Goal: Transaction & Acquisition: Purchase product/service

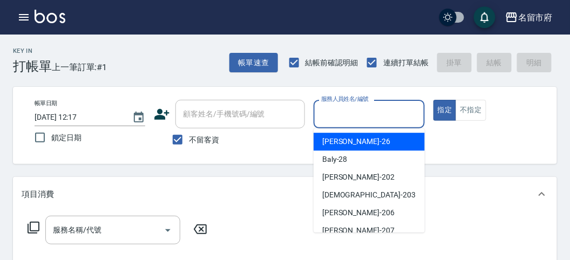
click at [357, 112] on input "服務人員姓名/編號" at bounding box center [369, 114] width 101 height 19
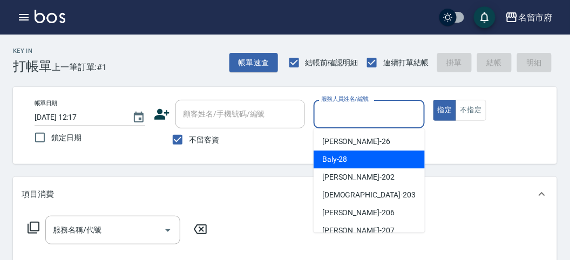
click at [357, 165] on div "Baly -28" at bounding box center [369, 160] width 111 height 18
type input "Baly-28"
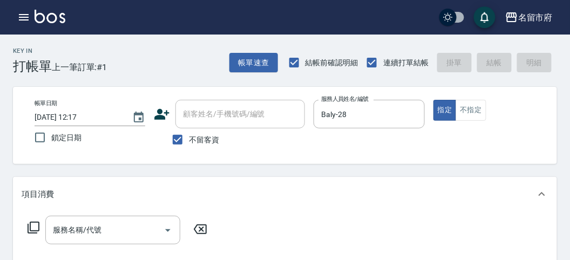
click at [35, 224] on icon at bounding box center [33, 227] width 13 height 13
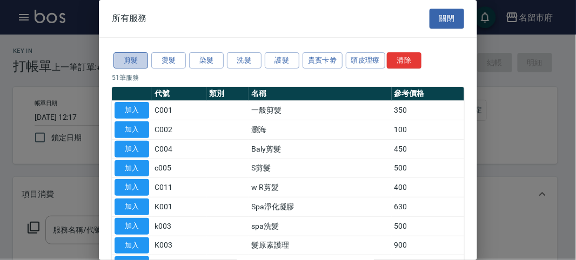
click at [132, 60] on button "剪髮" at bounding box center [130, 60] width 35 height 17
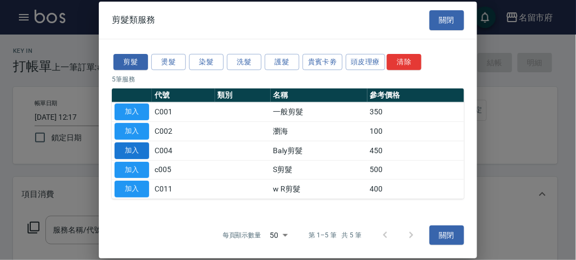
click at [137, 151] on button "加入" at bounding box center [132, 151] width 35 height 17
type input "Baly剪髮(C004)"
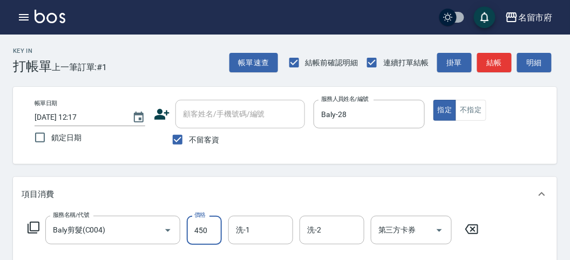
click at [212, 237] on input "450" at bounding box center [204, 230] width 35 height 29
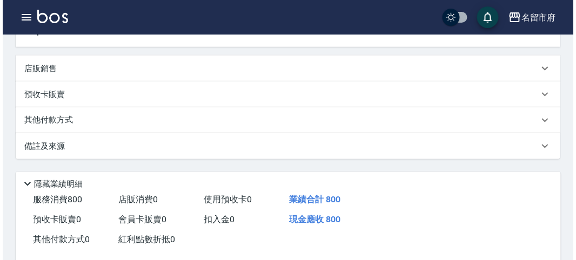
scroll to position [316, 0]
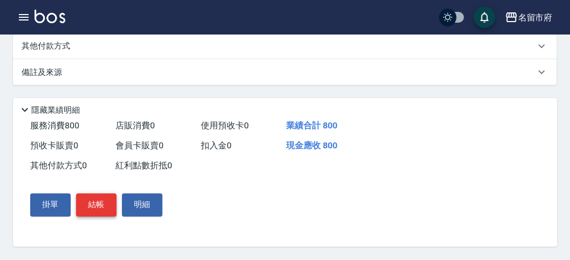
type input "800"
click at [87, 206] on button "結帳" at bounding box center [96, 205] width 41 height 23
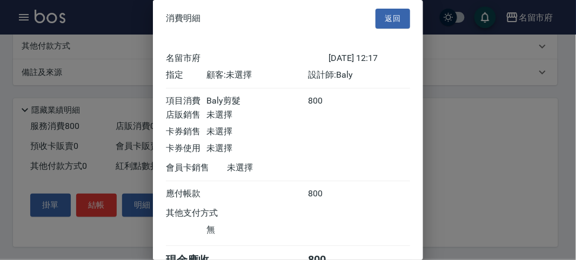
scroll to position [60, 0]
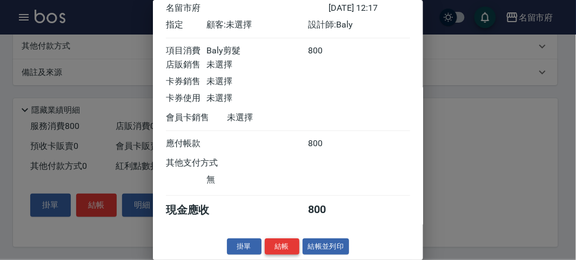
click at [276, 244] on button "結帳" at bounding box center [282, 247] width 35 height 17
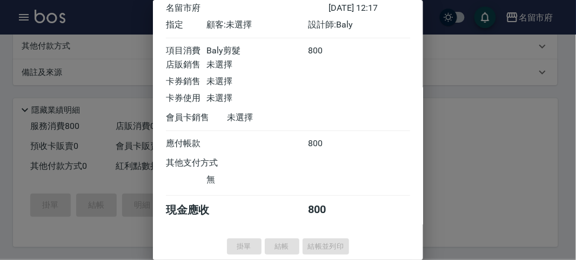
type input "[DATE] 13:41"
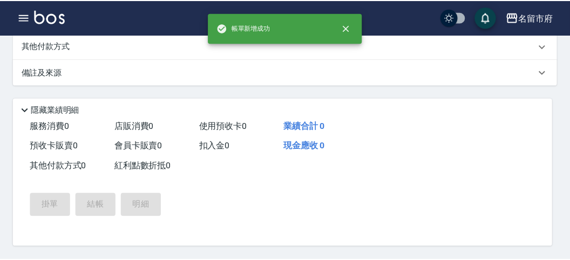
scroll to position [0, 0]
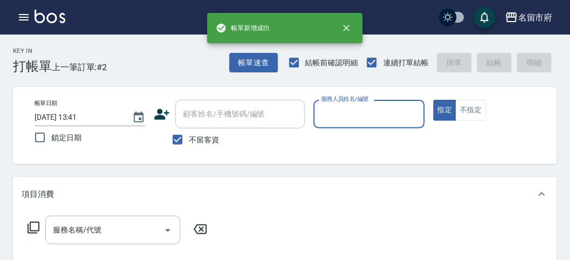
click at [316, 114] on div "服務人員姓名/編號" at bounding box center [369, 114] width 111 height 29
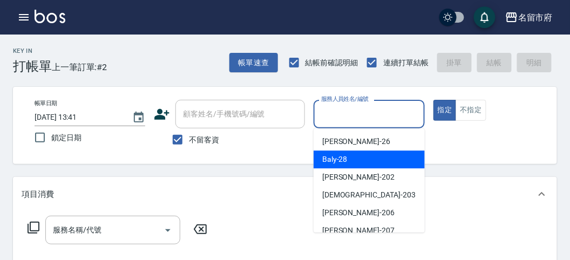
click at [335, 160] on span "Baly -28" at bounding box center [334, 159] width 25 height 11
type input "Baly-28"
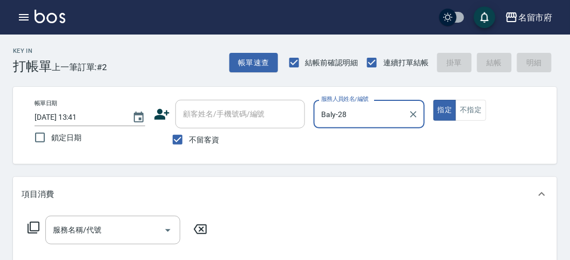
click at [38, 227] on icon at bounding box center [33, 227] width 13 height 13
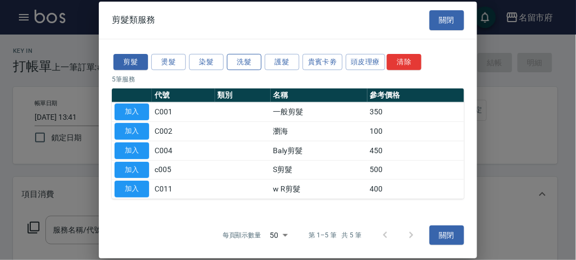
click at [248, 62] on button "洗髮" at bounding box center [244, 61] width 35 height 17
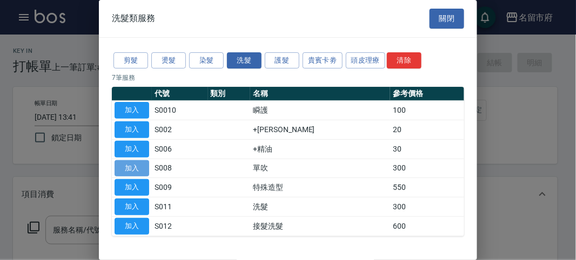
click at [136, 166] on button "加入" at bounding box center [132, 168] width 35 height 17
type input "單吹(S008)"
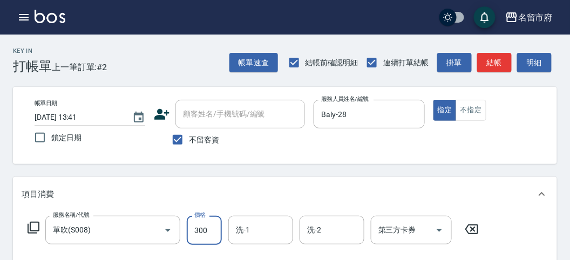
click at [211, 233] on input "300" at bounding box center [204, 230] width 35 height 29
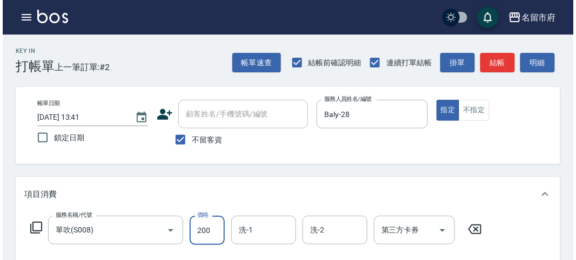
scroll to position [316, 0]
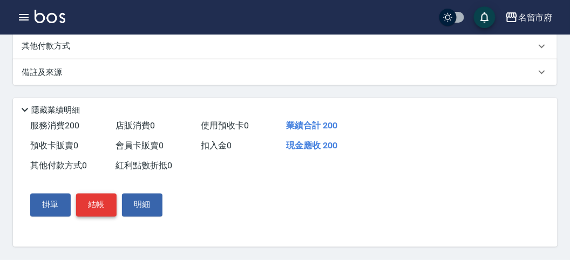
type input "200"
click at [98, 208] on button "結帳" at bounding box center [96, 205] width 41 height 23
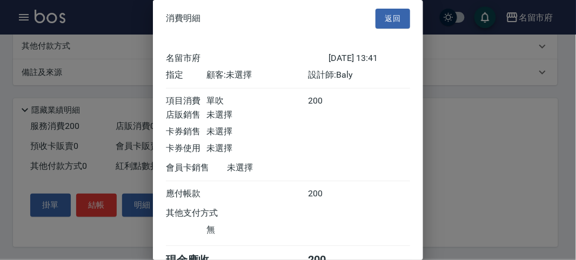
scroll to position [60, 0]
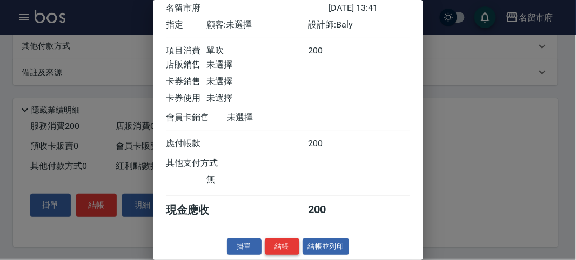
click at [274, 241] on button "結帳" at bounding box center [282, 247] width 35 height 17
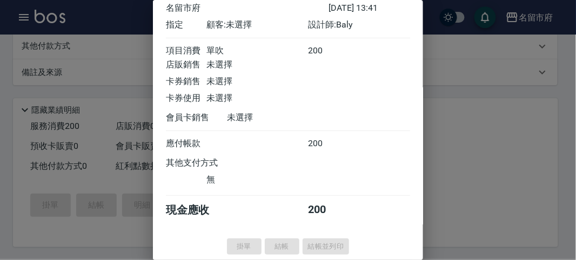
type input "[DATE] 13:42"
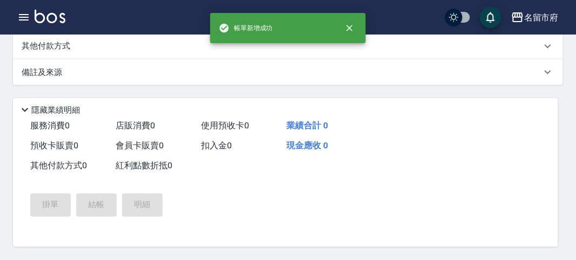
scroll to position [0, 0]
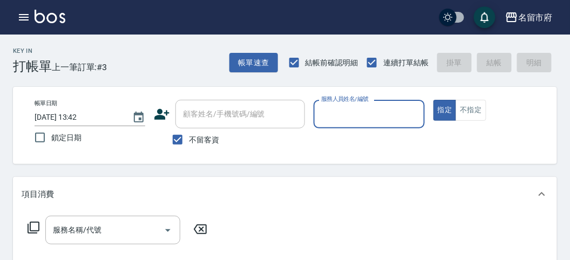
click at [385, 119] on input "服務人員姓名/編號" at bounding box center [369, 114] width 101 height 19
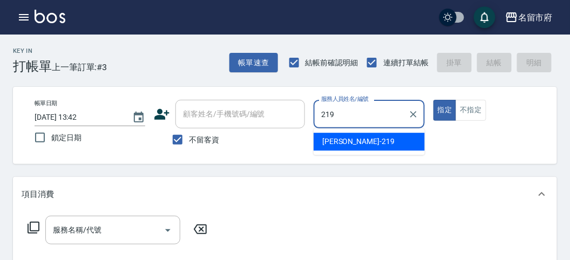
type input "[PERSON_NAME]-219"
type button "true"
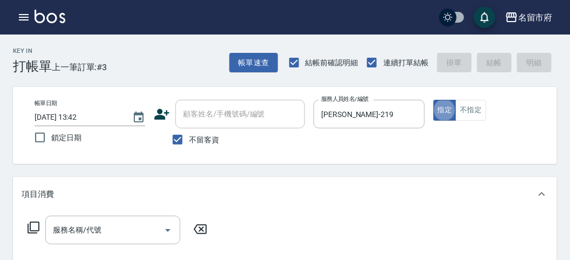
click at [31, 230] on icon at bounding box center [33, 227] width 13 height 13
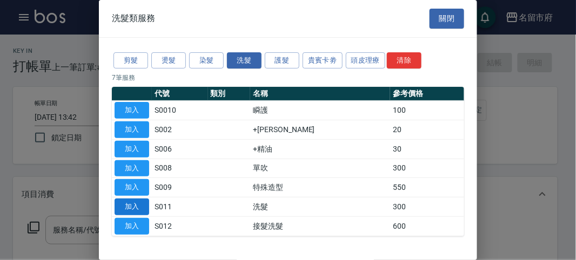
click at [131, 206] on button "加入" at bounding box center [132, 207] width 35 height 17
type input "洗髮(S011)"
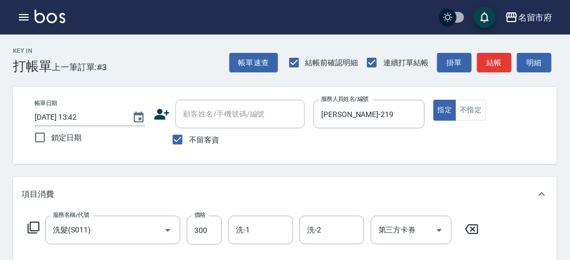
click at [30, 223] on icon at bounding box center [34, 228] width 12 height 12
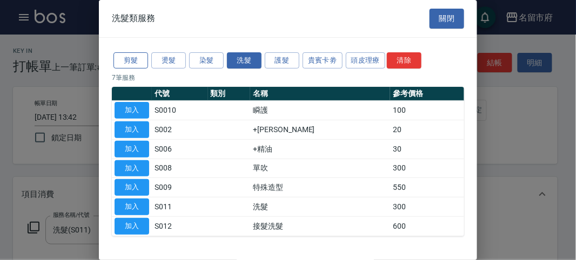
click at [135, 57] on button "剪髮" at bounding box center [130, 60] width 35 height 17
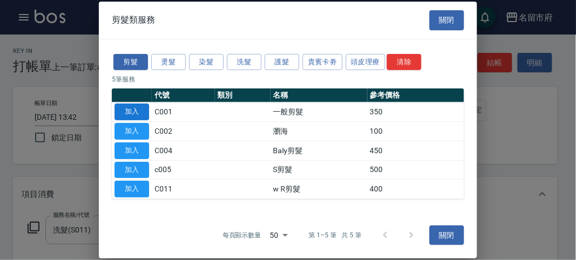
click at [123, 117] on button "加入" at bounding box center [132, 112] width 35 height 17
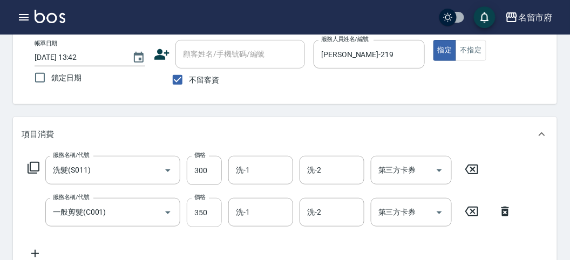
scroll to position [120, 0]
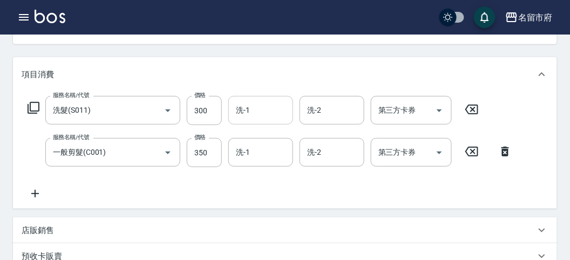
click at [284, 101] on input "洗-1" at bounding box center [260, 110] width 55 height 19
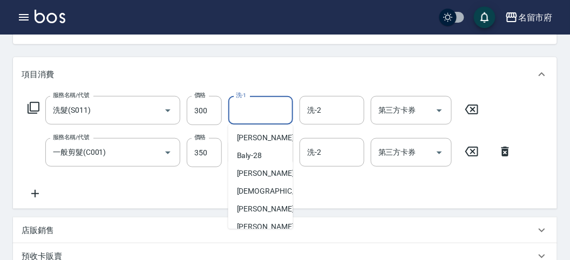
scroll to position [180, 0]
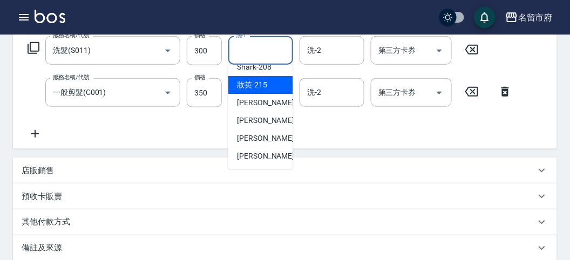
click at [260, 90] on div "妝英 -215" at bounding box center [260, 85] width 65 height 18
type input "妝英-215"
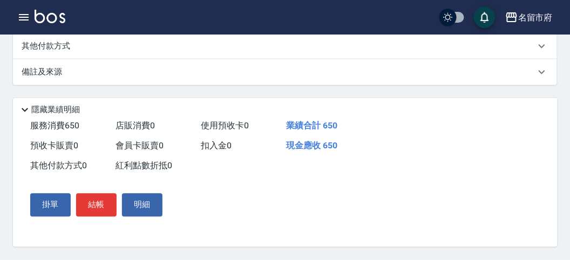
scroll to position [0, 0]
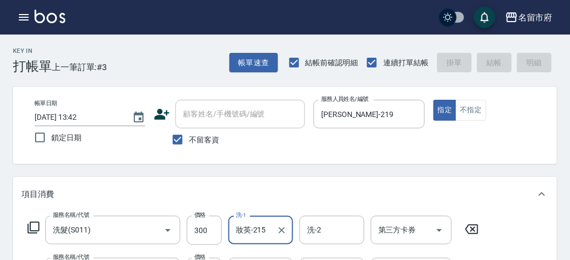
type input "[DATE] 13:59"
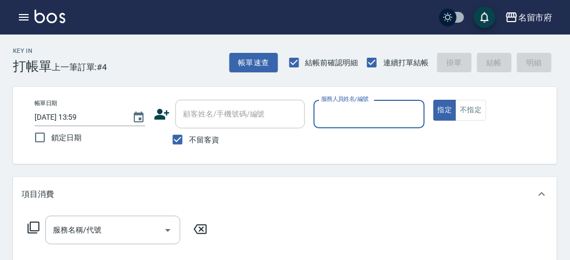
click at [387, 115] on input "服務人員姓名/編號" at bounding box center [369, 114] width 101 height 19
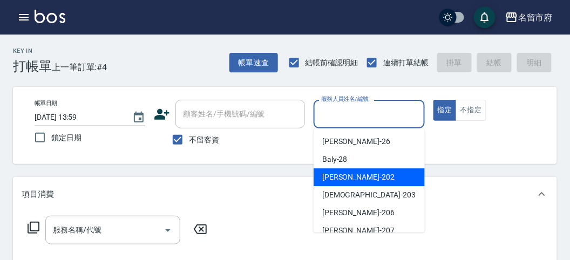
click at [352, 180] on div "[PERSON_NAME] -202" at bounding box center [369, 178] width 111 height 18
type input "[PERSON_NAME]-202"
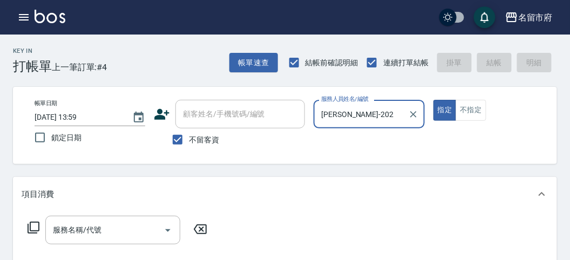
click at [30, 230] on icon at bounding box center [33, 227] width 13 height 13
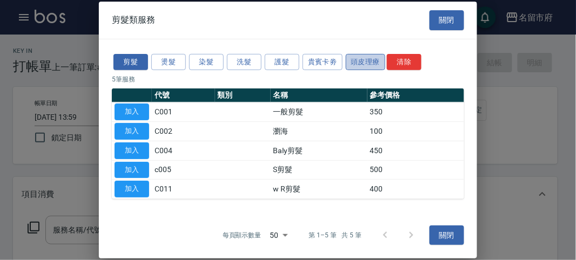
click at [363, 60] on button "頭皮理療" at bounding box center [366, 61] width 40 height 17
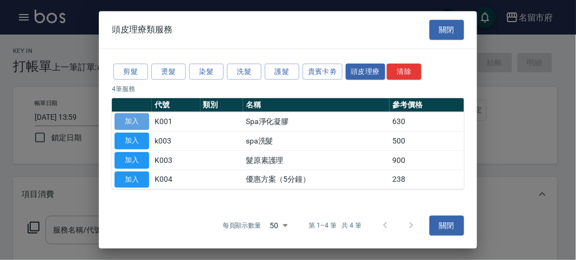
click at [142, 122] on button "加入" at bounding box center [132, 121] width 35 height 17
type input "Spa淨化凝膠(K001)"
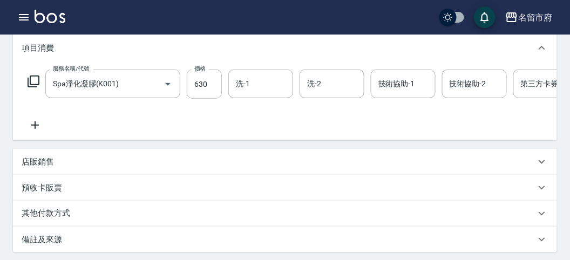
scroll to position [86, 0]
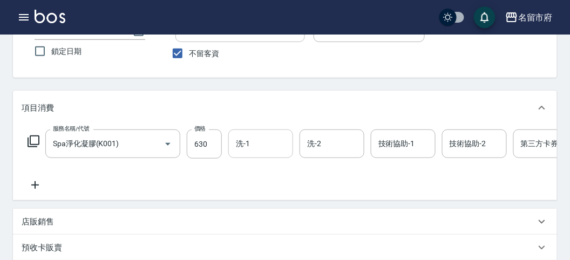
click at [260, 138] on input "洗-1" at bounding box center [260, 143] width 55 height 19
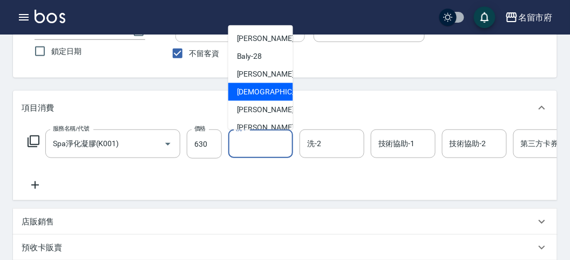
scroll to position [118, 0]
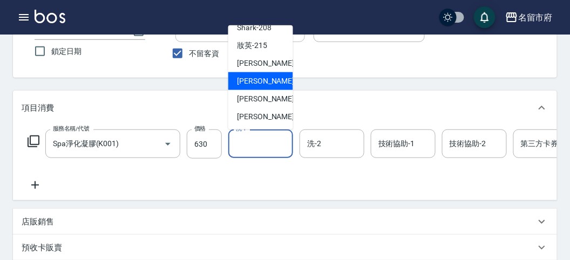
click at [256, 82] on span "Min Min -218" at bounding box center [273, 81] width 72 height 11
type input "Min Min-218"
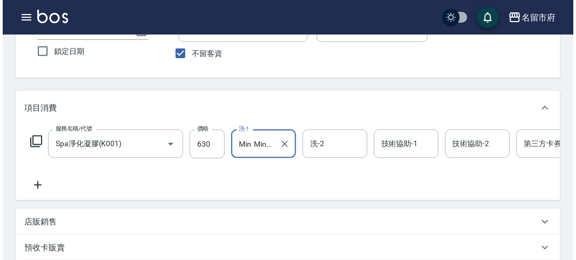
scroll to position [326, 0]
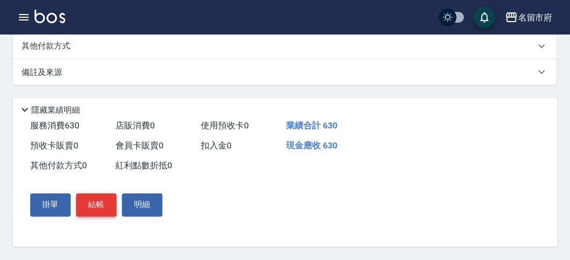
click at [89, 201] on button "結帳" at bounding box center [96, 205] width 41 height 23
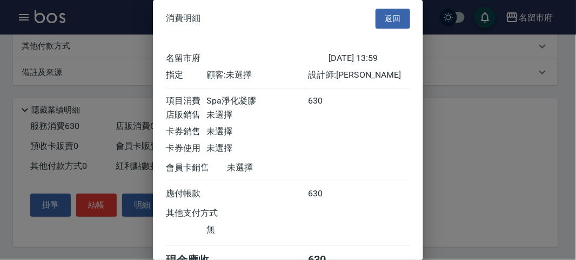
scroll to position [60, 0]
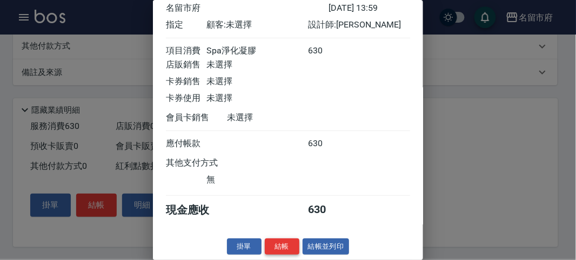
click at [282, 249] on button "結帳" at bounding box center [282, 247] width 35 height 17
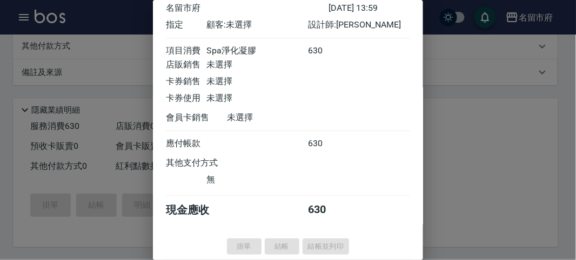
type input "[DATE] 14:14"
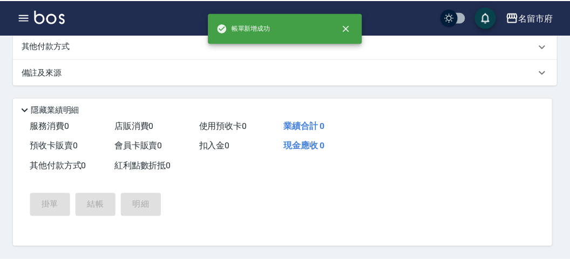
scroll to position [0, 0]
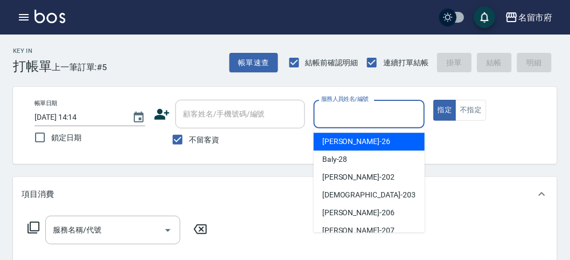
drag, startPoint x: 335, startPoint y: 116, endPoint x: 340, endPoint y: 163, distance: 47.2
click at [336, 116] on input "服務人員姓名/編號" at bounding box center [369, 114] width 101 height 19
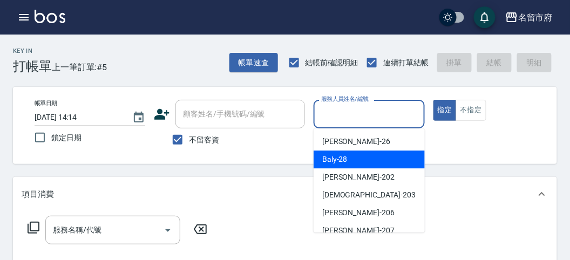
click at [346, 167] on div "Baly -28" at bounding box center [369, 160] width 111 height 18
type input "Baly-28"
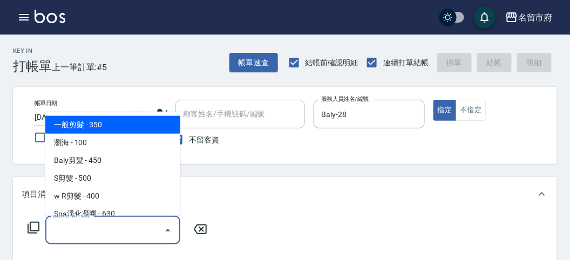
click at [96, 225] on input "服務名稱/代號" at bounding box center [104, 230] width 109 height 19
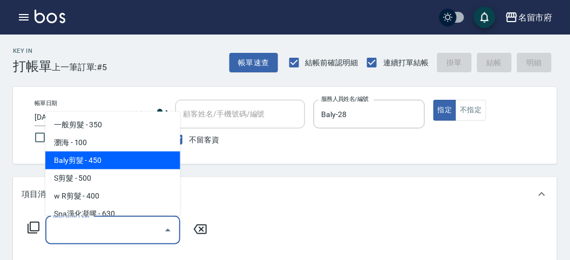
click at [109, 158] on span "Baly剪髮 - 450" at bounding box center [112, 161] width 135 height 18
type input "Baly剪髮(C004)"
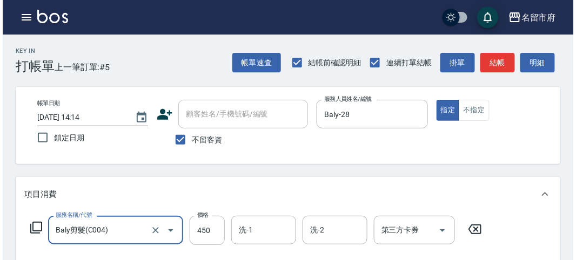
scroll to position [316, 0]
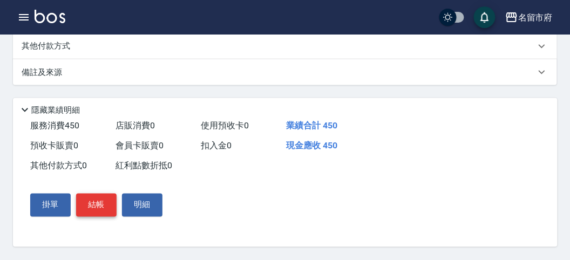
click at [89, 204] on button "結帳" at bounding box center [96, 205] width 41 height 23
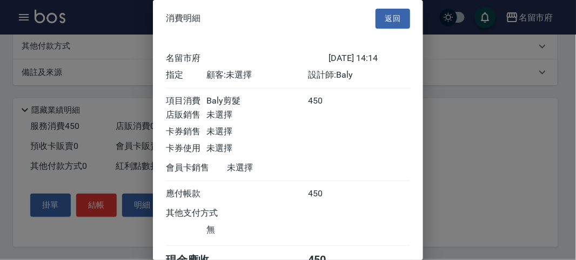
scroll to position [60, 0]
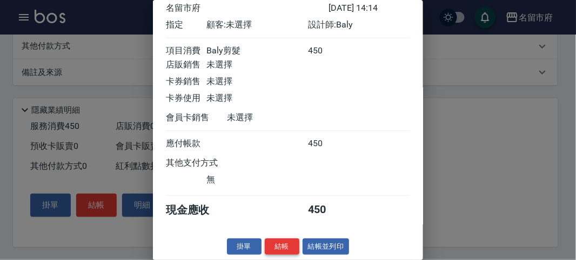
click at [276, 245] on button "結帳" at bounding box center [282, 247] width 35 height 17
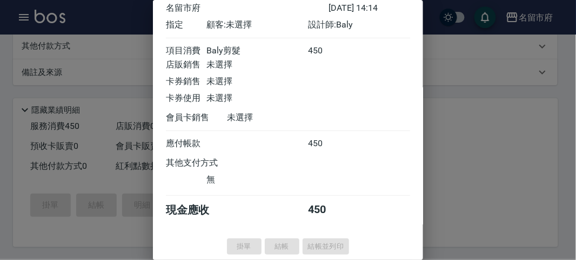
type input "[DATE] 15:03"
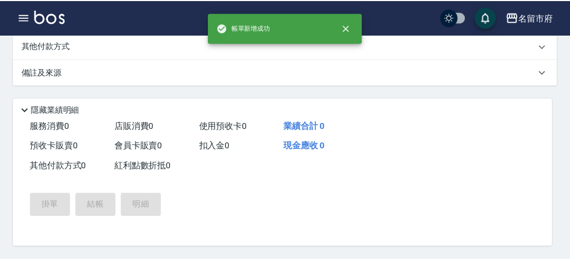
scroll to position [0, 0]
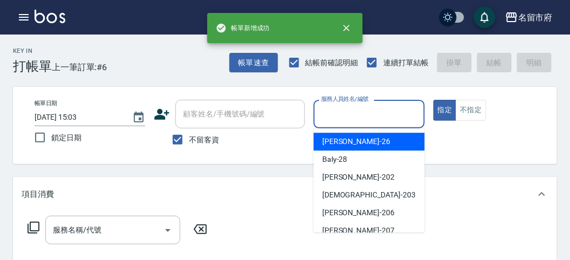
click at [333, 113] on input "服務人員姓名/編號" at bounding box center [369, 114] width 101 height 19
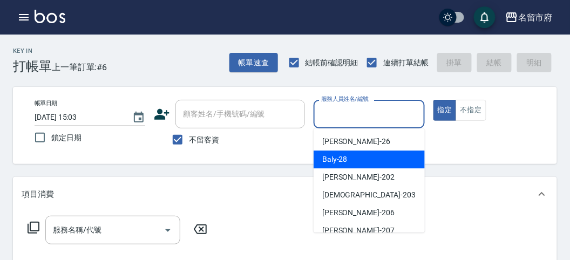
click at [333, 160] on span "Baly -28" at bounding box center [334, 159] width 25 height 11
type input "Baly-28"
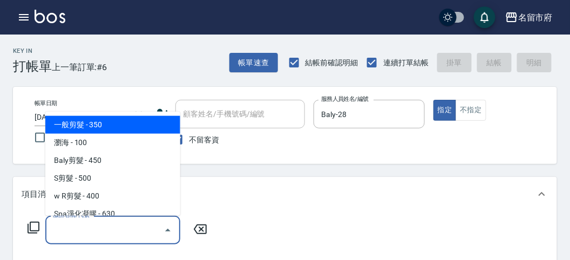
drag, startPoint x: 71, startPoint y: 232, endPoint x: 93, endPoint y: 151, distance: 84.7
click at [70, 231] on input "服務名稱/代號" at bounding box center [104, 230] width 109 height 19
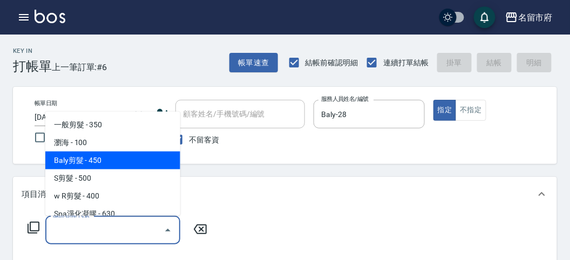
click at [96, 167] on span "Baly剪髮 - 450" at bounding box center [112, 161] width 135 height 18
type input "Baly剪髮(C004)"
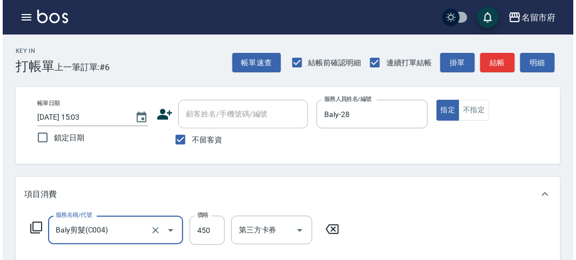
scroll to position [316, 0]
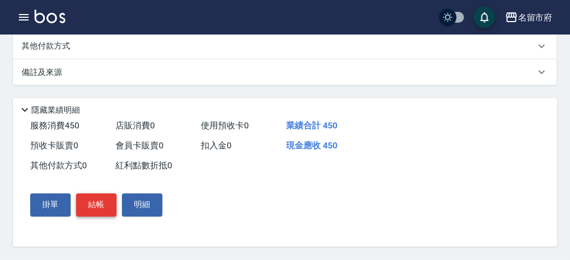
click at [85, 208] on button "結帳" at bounding box center [96, 205] width 41 height 23
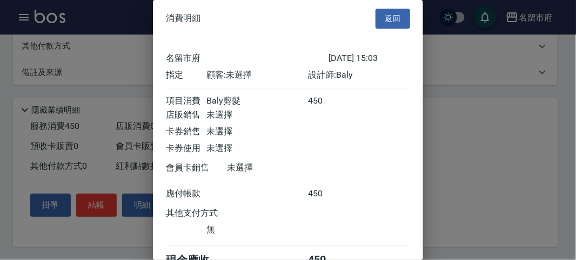
scroll to position [60, 0]
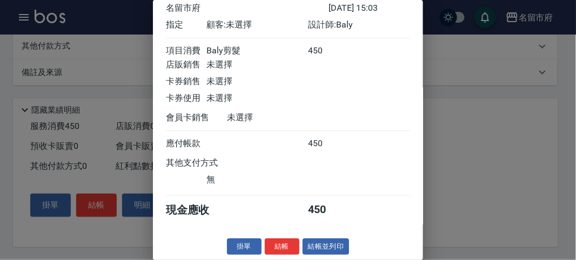
drag, startPoint x: 288, startPoint y: 247, endPoint x: 263, endPoint y: 214, distance: 41.3
click at [287, 245] on button "結帳" at bounding box center [282, 247] width 35 height 17
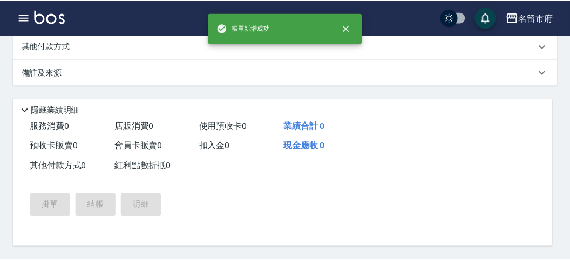
scroll to position [0, 0]
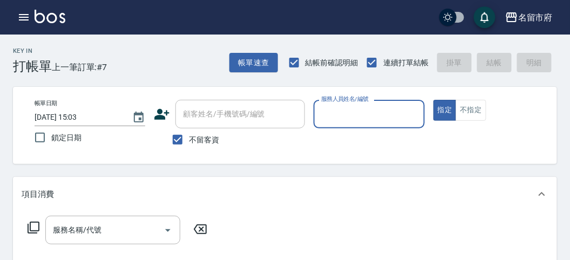
click at [370, 124] on div "服務人員姓名/編號" at bounding box center [369, 114] width 111 height 29
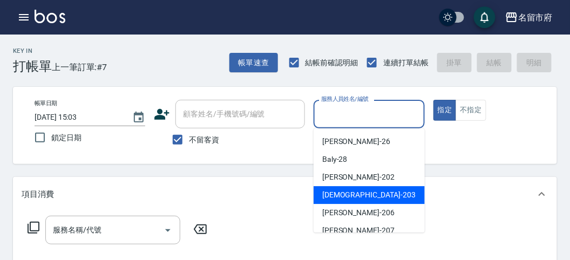
click at [342, 201] on span "聖德 -203" at bounding box center [368, 195] width 93 height 11
type input "聖德-203"
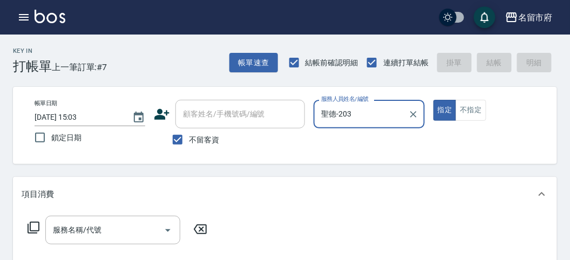
click at [32, 225] on icon at bounding box center [33, 227] width 13 height 13
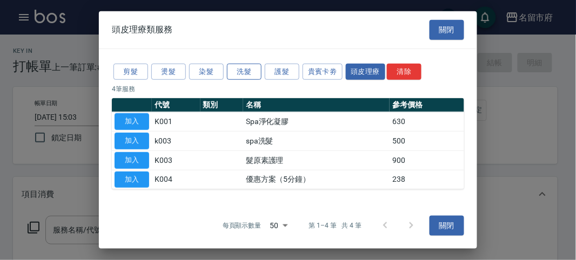
click at [252, 72] on button "洗髮" at bounding box center [244, 71] width 35 height 17
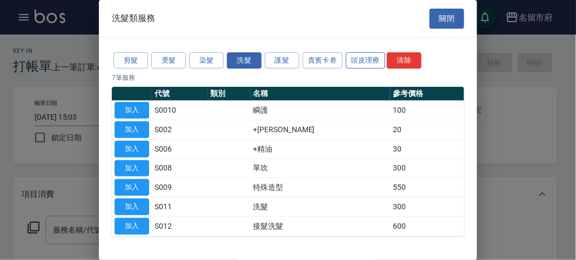
click at [367, 54] on button "頭皮理療" at bounding box center [366, 60] width 40 height 17
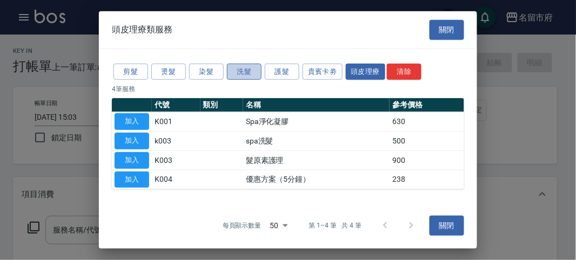
click at [241, 66] on button "洗髮" at bounding box center [244, 71] width 35 height 17
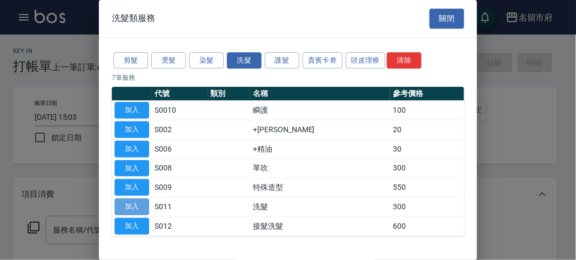
click at [139, 210] on button "加入" at bounding box center [132, 207] width 35 height 17
type input "洗髮(S011)"
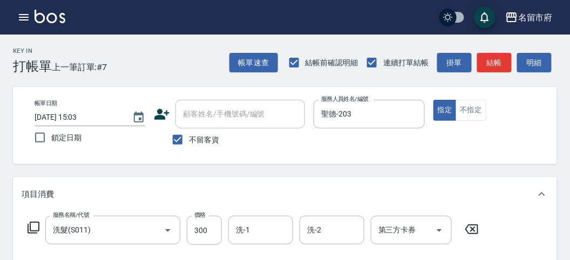
click at [28, 225] on icon at bounding box center [34, 228] width 12 height 12
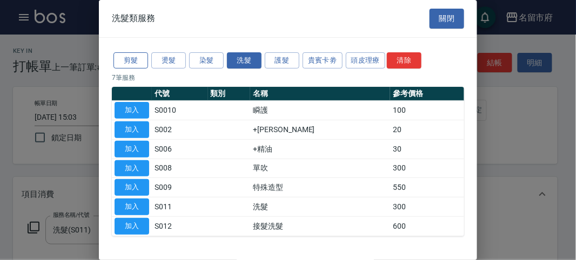
click at [135, 59] on button "剪髮" at bounding box center [130, 60] width 35 height 17
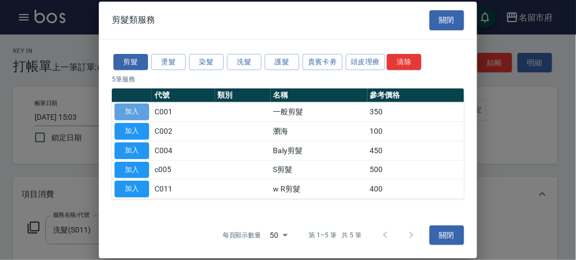
click at [142, 109] on button "加入" at bounding box center [132, 112] width 35 height 17
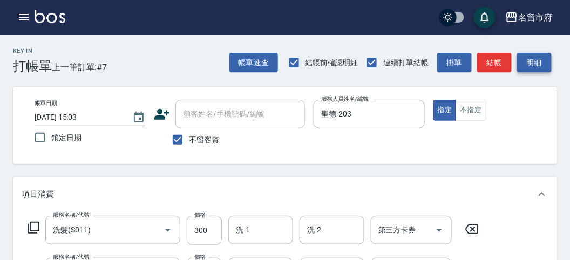
click at [534, 65] on button "明細" at bounding box center [534, 63] width 35 height 20
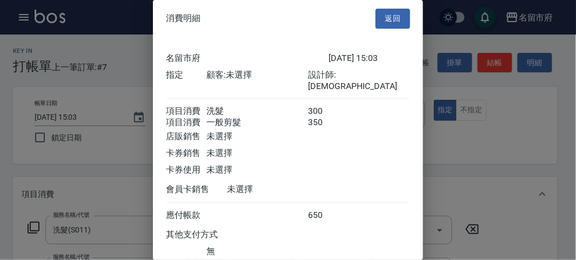
scroll to position [72, 0]
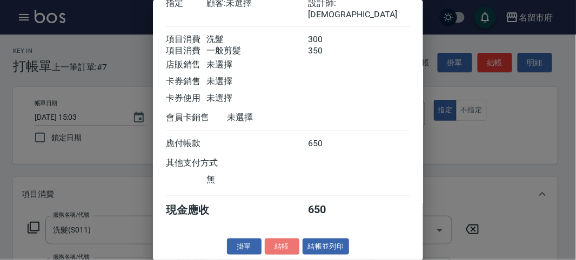
click at [287, 243] on button "結帳" at bounding box center [282, 247] width 35 height 17
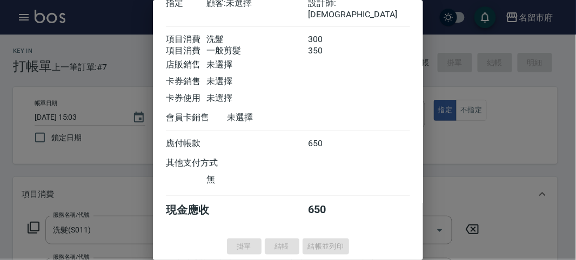
type input "[DATE] 15:30"
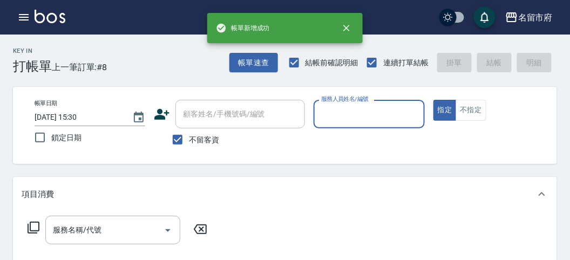
click at [356, 117] on input "服務人員姓名/編號" at bounding box center [369, 114] width 101 height 19
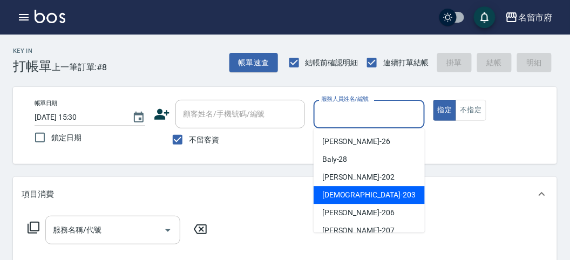
drag, startPoint x: 343, startPoint y: 197, endPoint x: 109, endPoint y: 217, distance: 234.7
click at [342, 197] on span "聖德 -203" at bounding box center [368, 195] width 93 height 11
type input "聖德-203"
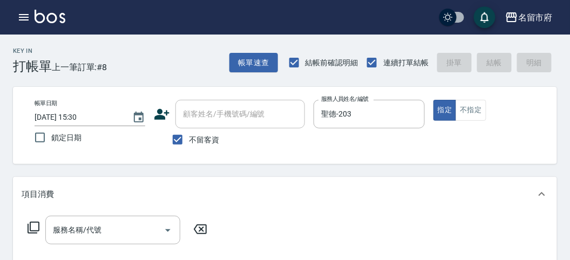
click at [32, 227] on icon at bounding box center [33, 227] width 13 height 13
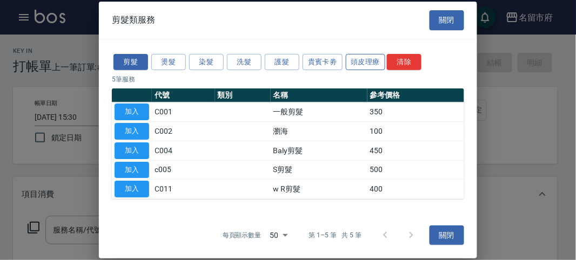
click at [358, 60] on button "頭皮理療" at bounding box center [366, 61] width 40 height 17
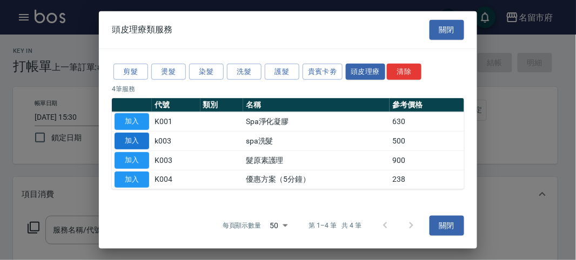
click at [118, 134] on button "加入" at bounding box center [132, 141] width 35 height 17
type input "spa洗髮(k003)"
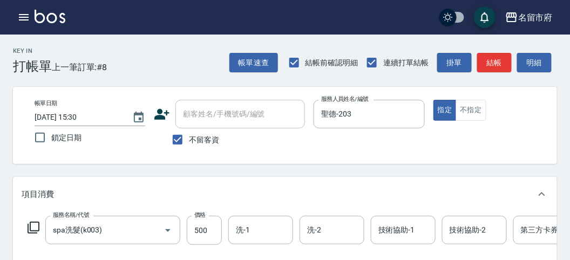
click at [35, 224] on icon at bounding box center [33, 227] width 13 height 13
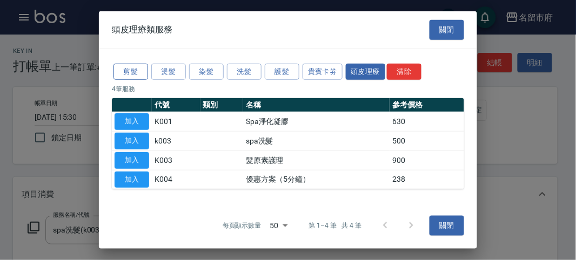
click at [125, 70] on button "剪髮" at bounding box center [130, 71] width 35 height 17
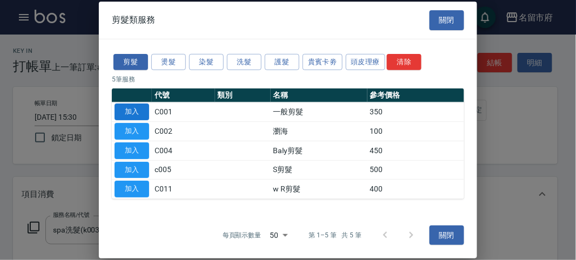
click at [129, 109] on button "加入" at bounding box center [132, 112] width 35 height 17
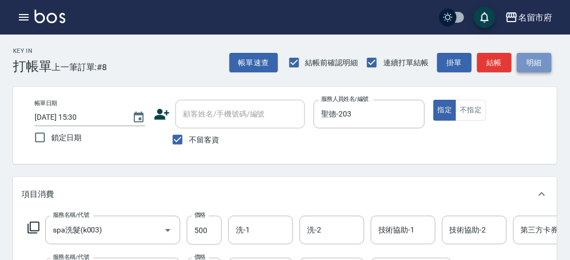
click at [537, 55] on button "明細" at bounding box center [534, 63] width 35 height 20
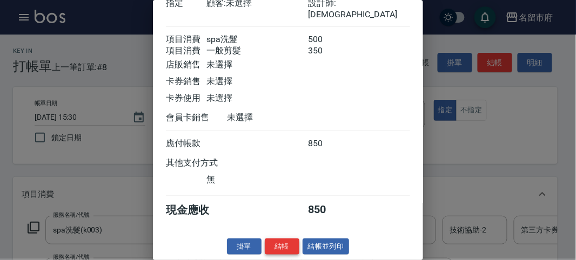
click at [284, 250] on button "結帳" at bounding box center [282, 247] width 35 height 17
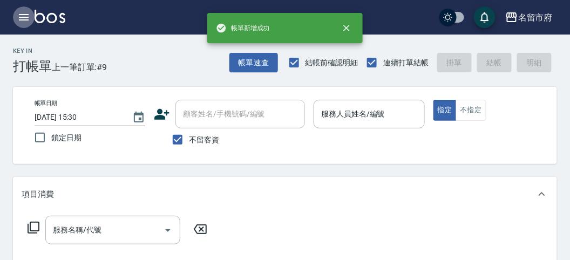
click at [27, 15] on icon "button" at bounding box center [23, 17] width 13 height 13
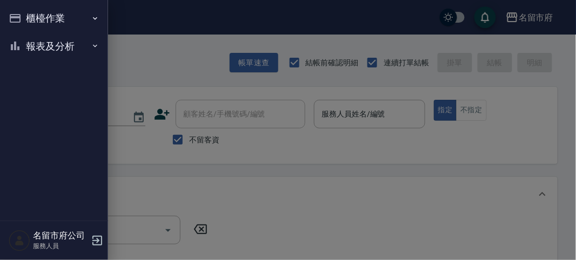
click at [31, 41] on button "報表及分析" at bounding box center [53, 46] width 99 height 28
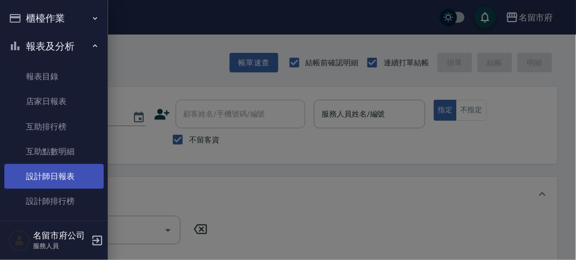
click at [65, 171] on link "設計師日報表" at bounding box center [53, 176] width 99 height 25
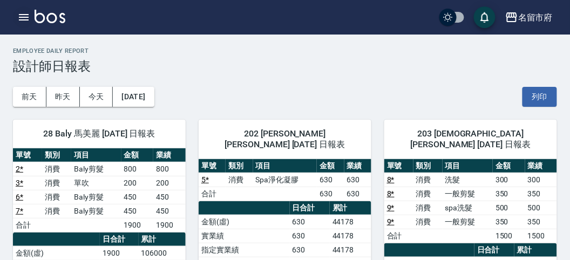
click at [18, 19] on icon "button" at bounding box center [23, 17] width 13 height 13
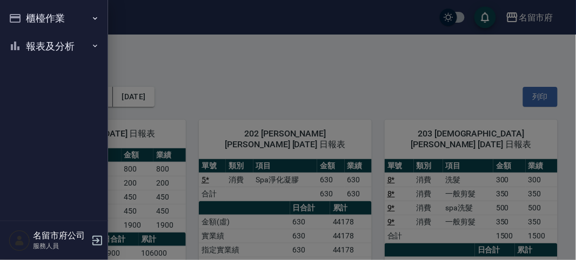
click at [19, 17] on button "櫃檯作業" at bounding box center [53, 18] width 99 height 28
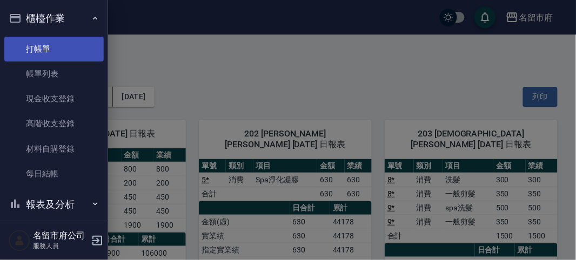
click at [21, 42] on link "打帳單" at bounding box center [53, 49] width 99 height 25
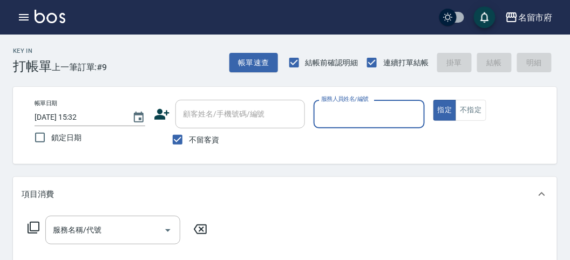
click at [394, 106] on div "服務人員姓名/編號" at bounding box center [369, 114] width 111 height 29
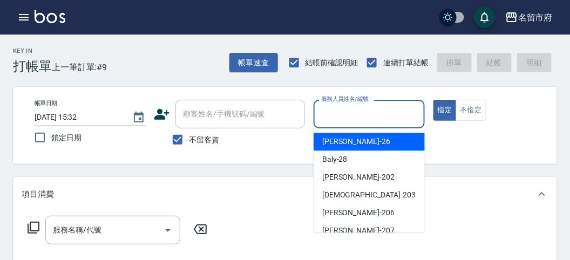
click at [364, 140] on div "[PERSON_NAME] -26" at bounding box center [369, 142] width 111 height 18
type input "[PERSON_NAME]-26"
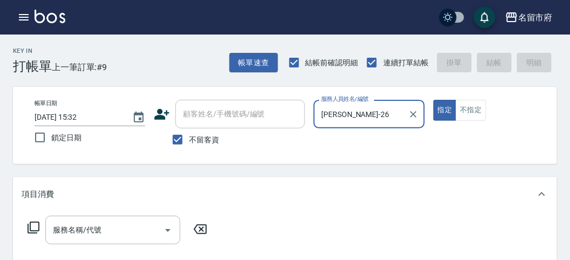
click at [38, 226] on icon at bounding box center [34, 228] width 12 height 12
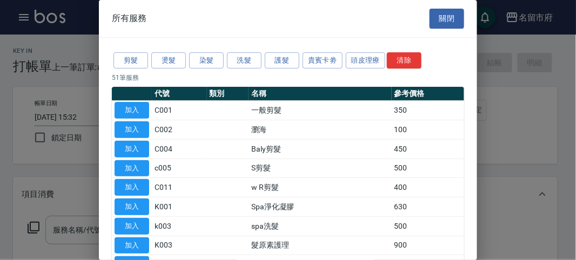
click at [242, 69] on div "剪髮 燙髮 染髮 洗髮 護髮 貴賓卡劵 頭皮理療 清除" at bounding box center [288, 61] width 352 height 20
click at [246, 57] on button "洗髮" at bounding box center [244, 60] width 35 height 17
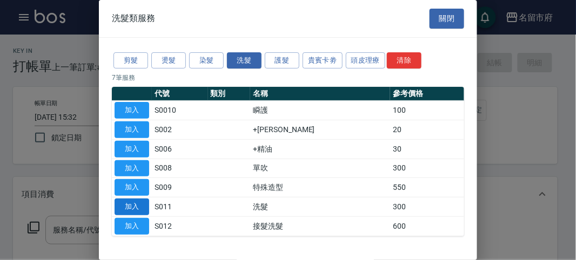
click at [128, 206] on button "加入" at bounding box center [132, 207] width 35 height 17
type input "洗髮(S011)"
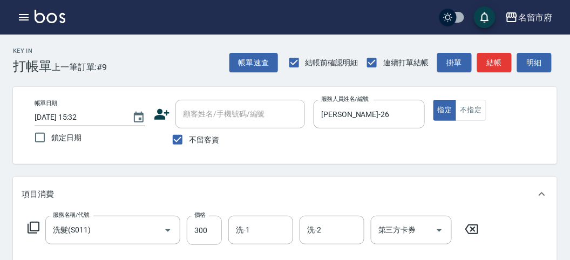
click at [38, 227] on icon at bounding box center [34, 228] width 12 height 12
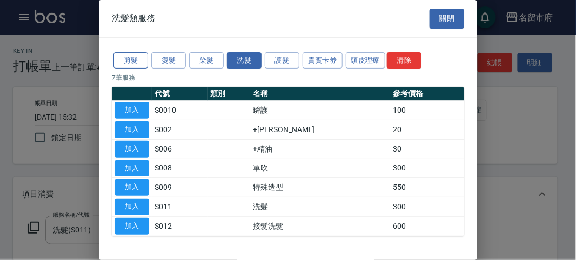
click at [144, 68] on button "剪髮" at bounding box center [130, 60] width 35 height 17
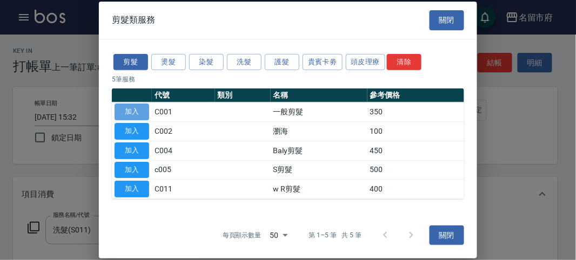
click at [142, 112] on button "加入" at bounding box center [132, 112] width 35 height 17
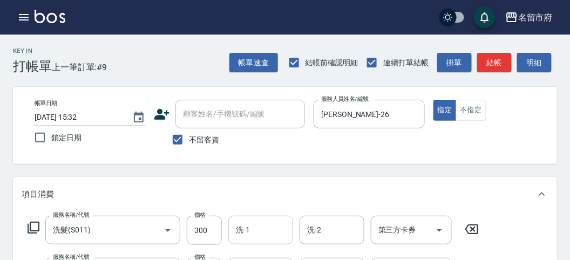
click at [241, 228] on div "洗-1 洗-1" at bounding box center [260, 230] width 65 height 29
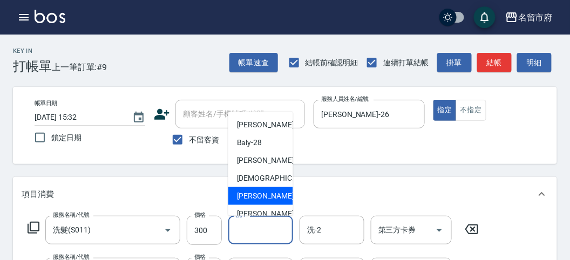
scroll to position [118, 0]
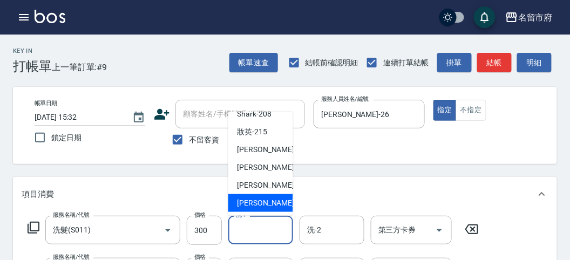
click at [243, 203] on span "[PERSON_NAME] -222" at bounding box center [273, 203] width 72 height 11
type input "[PERSON_NAME]-222"
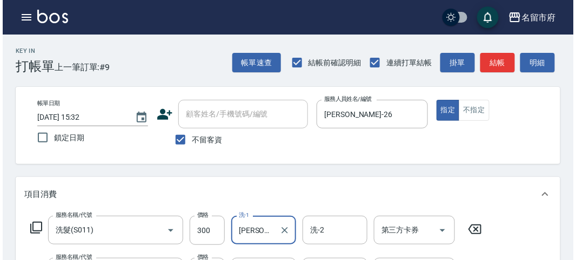
scroll to position [358, 0]
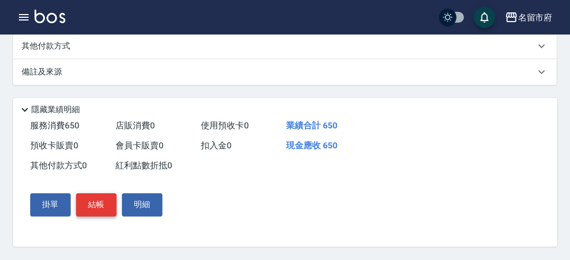
click at [111, 205] on button "結帳" at bounding box center [96, 205] width 41 height 23
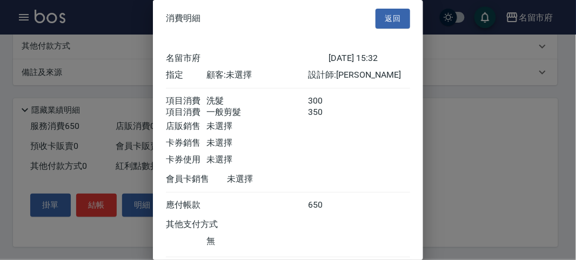
scroll to position [72, 0]
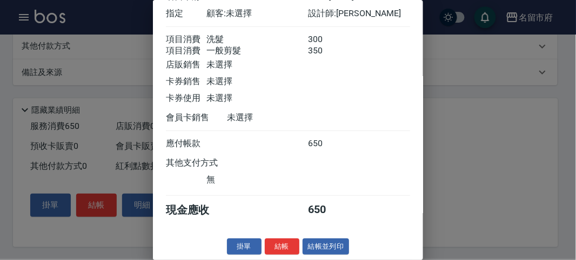
click at [291, 247] on button "結帳" at bounding box center [282, 247] width 35 height 17
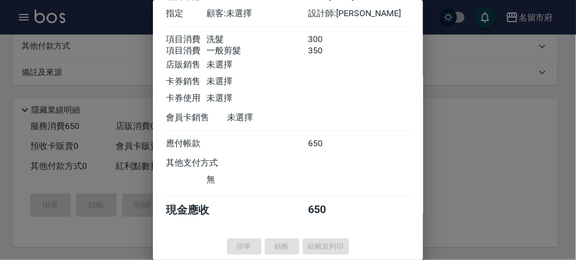
type input "[DATE] 15:41"
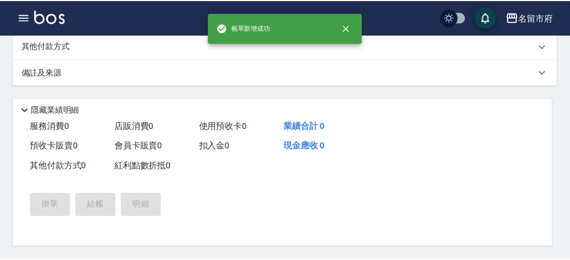
scroll to position [0, 0]
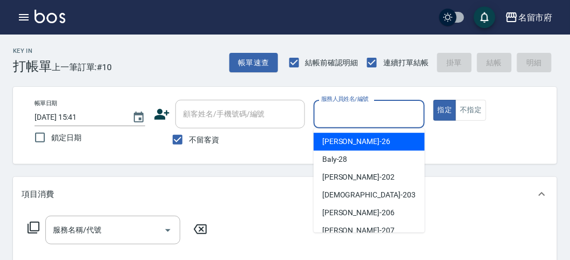
click at [366, 115] on input "服務人員姓名/編號" at bounding box center [369, 114] width 101 height 19
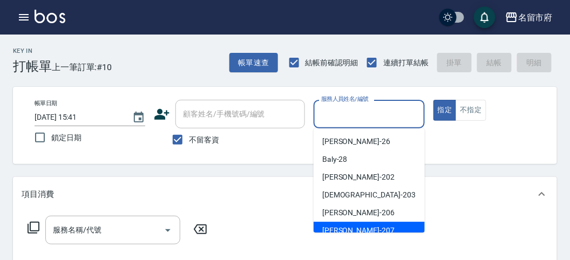
drag, startPoint x: 352, startPoint y: 227, endPoint x: 396, endPoint y: 208, distance: 47.9
click at [352, 227] on div "[PERSON_NAME] -207" at bounding box center [369, 231] width 111 height 18
type input "[PERSON_NAME]-207"
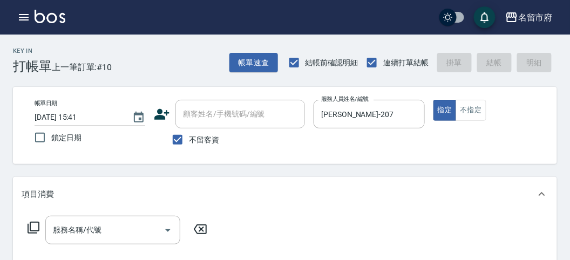
click at [32, 229] on icon at bounding box center [33, 227] width 13 height 13
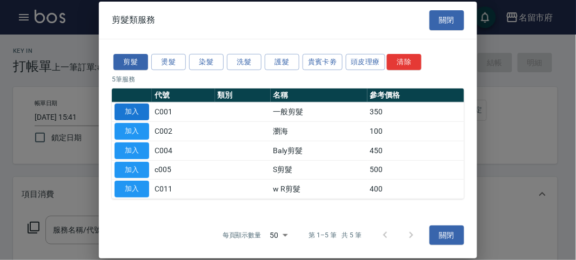
click at [133, 111] on button "加入" at bounding box center [132, 112] width 35 height 17
type input "一般剪髮(C001)"
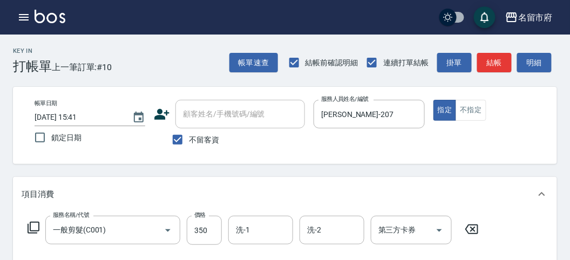
click at [33, 225] on icon at bounding box center [33, 227] width 13 height 13
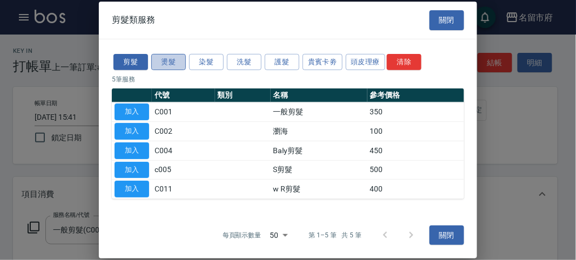
click at [167, 65] on button "燙髮" at bounding box center [168, 61] width 35 height 17
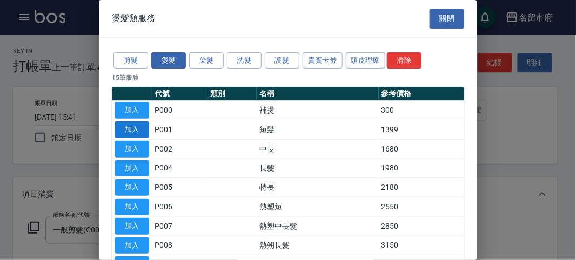
click at [132, 131] on button "加入" at bounding box center [132, 130] width 35 height 17
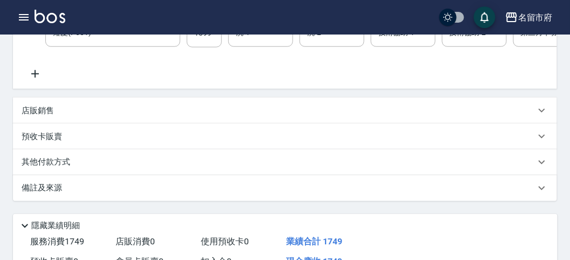
scroll to position [120, 0]
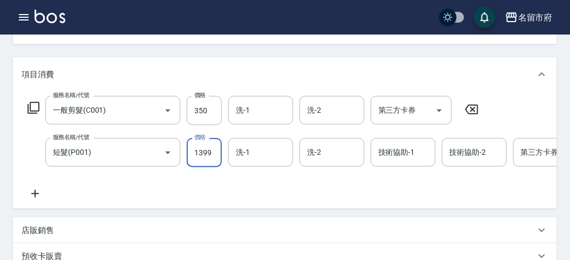
click at [207, 157] on input "1399" at bounding box center [204, 152] width 35 height 29
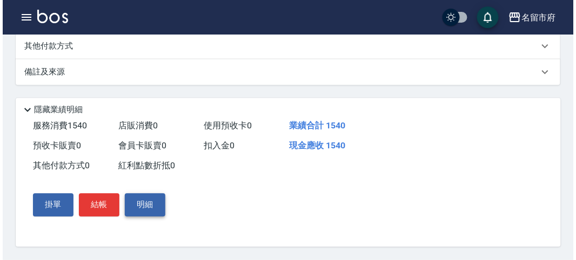
scroll to position [368, 0]
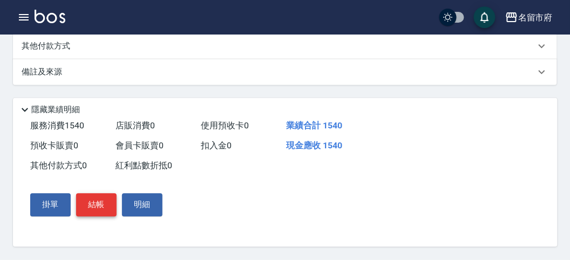
type input "1190"
click at [104, 211] on button "結帳" at bounding box center [96, 205] width 41 height 23
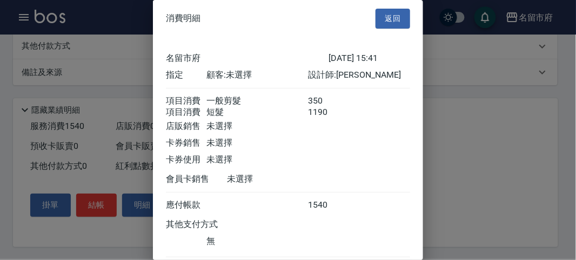
scroll to position [72, 0]
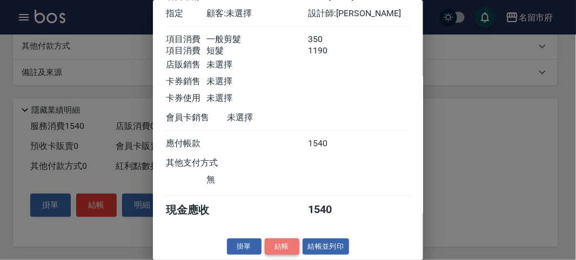
click at [279, 244] on button "結帳" at bounding box center [282, 247] width 35 height 17
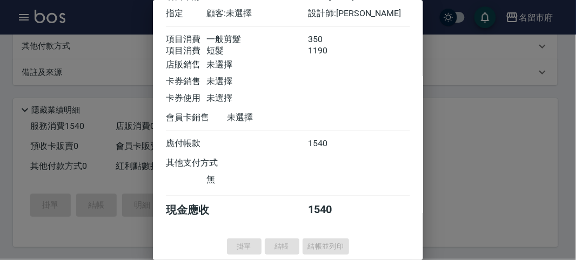
type input "[DATE] 16:00"
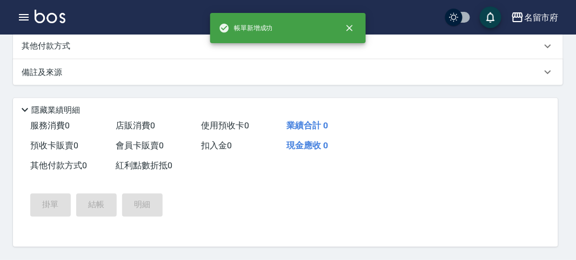
scroll to position [0, 0]
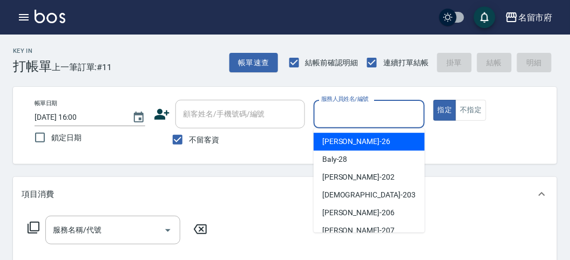
click at [358, 111] on input "服務人員姓名/編號" at bounding box center [369, 114] width 101 height 19
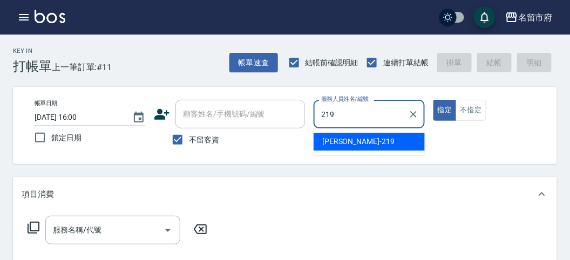
type input "[PERSON_NAME]-219"
type button "true"
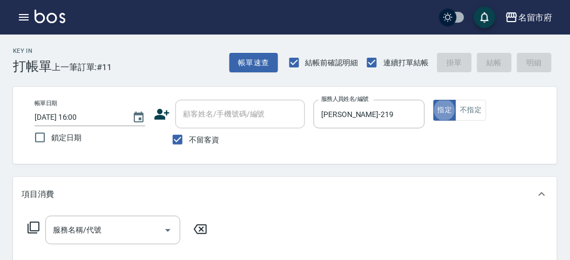
click at [33, 221] on icon at bounding box center [33, 227] width 13 height 13
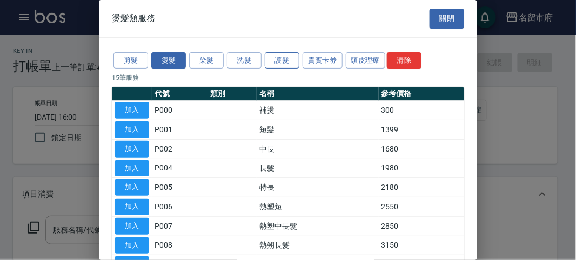
click at [287, 57] on button "護髮" at bounding box center [282, 60] width 35 height 17
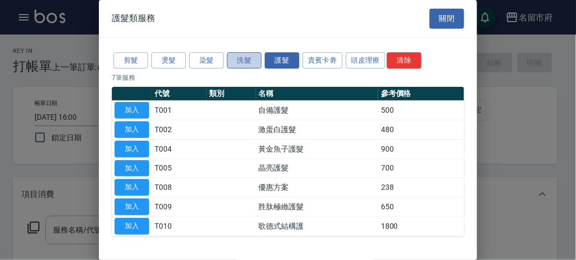
click at [236, 59] on button "洗髮" at bounding box center [244, 60] width 35 height 17
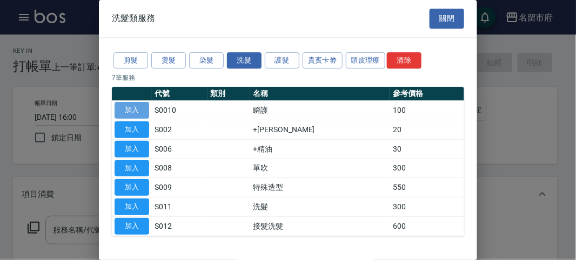
click at [129, 105] on button "加入" at bounding box center [132, 110] width 35 height 17
type input "瞬護(S0010)"
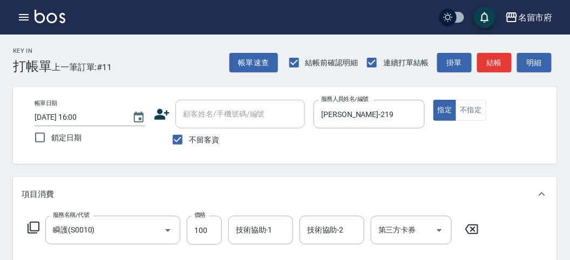
click at [39, 230] on icon at bounding box center [33, 227] width 13 height 13
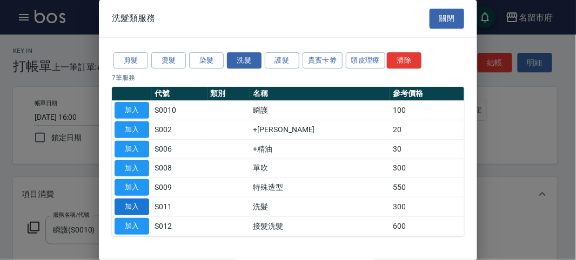
click at [128, 204] on button "加入" at bounding box center [132, 207] width 35 height 17
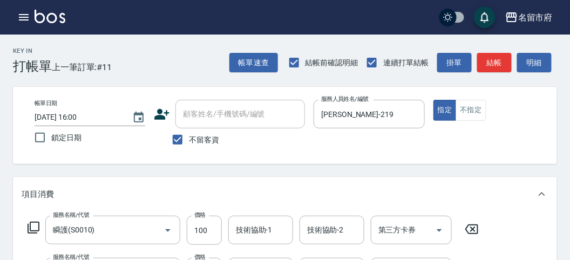
click at [37, 223] on icon at bounding box center [33, 227] width 13 height 13
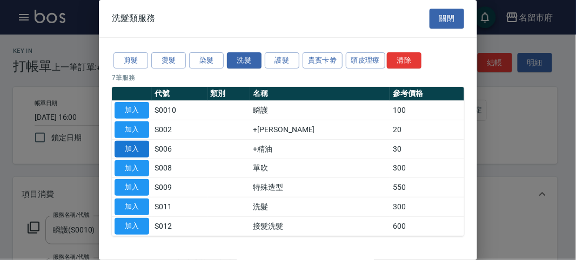
click at [124, 149] on button "加入" at bounding box center [132, 149] width 35 height 17
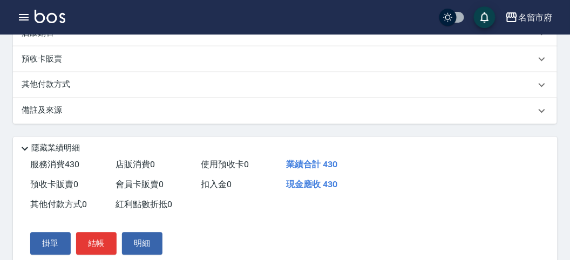
scroll to position [400, 0]
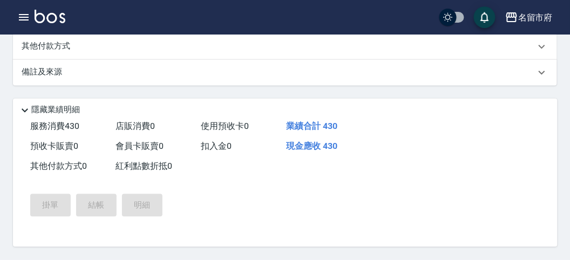
type input "[DATE] 16:01"
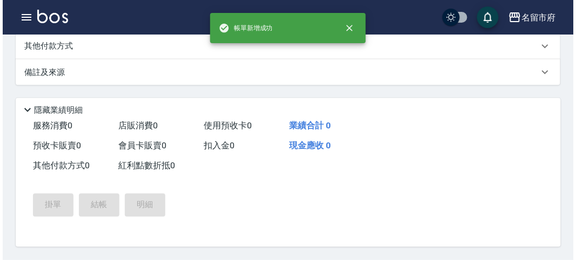
scroll to position [0, 0]
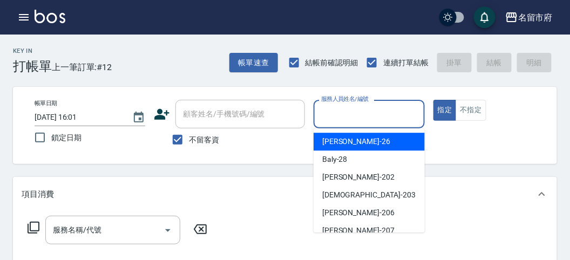
click at [363, 110] on input "服務人員姓名/編號" at bounding box center [369, 114] width 101 height 19
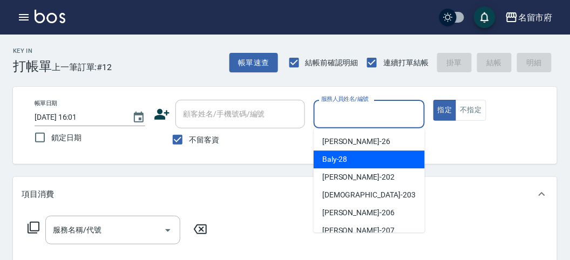
click at [340, 163] on span "Baly -28" at bounding box center [334, 159] width 25 height 11
type input "Baly-28"
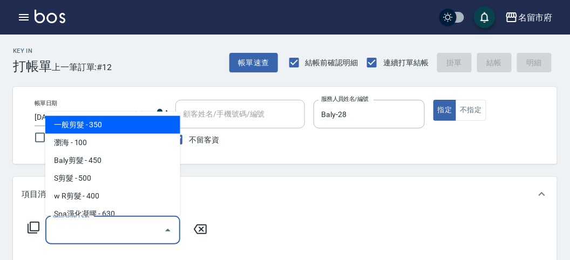
drag, startPoint x: 55, startPoint y: 231, endPoint x: 134, endPoint y: 149, distance: 114.6
click at [56, 230] on input "服務名稱/代號" at bounding box center [104, 230] width 109 height 19
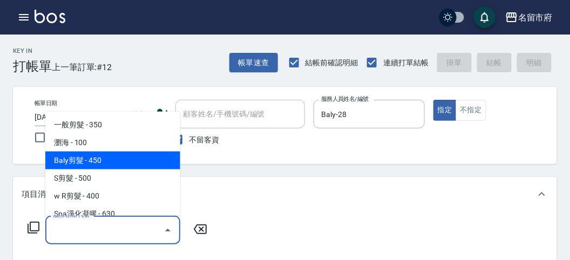
click at [137, 155] on span "Baly剪髮 - 450" at bounding box center [112, 161] width 135 height 18
type input "Baly剪髮(C004)"
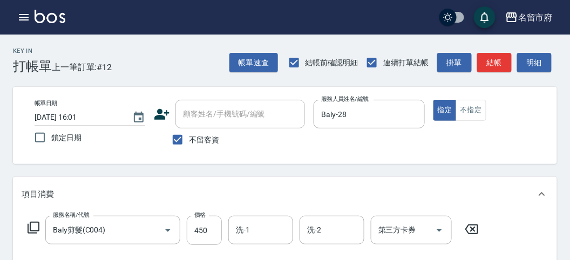
click at [30, 225] on icon at bounding box center [33, 227] width 13 height 13
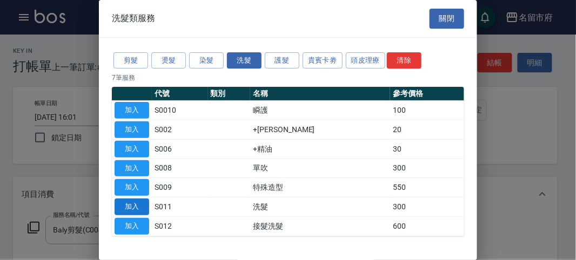
click at [136, 205] on button "加入" at bounding box center [132, 207] width 35 height 17
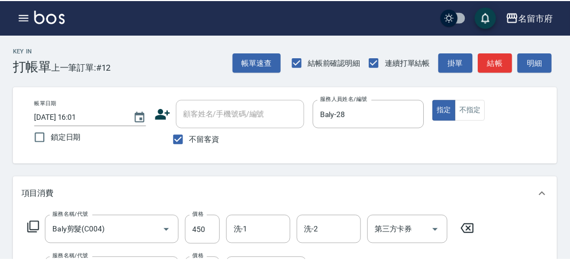
scroll to position [142, 0]
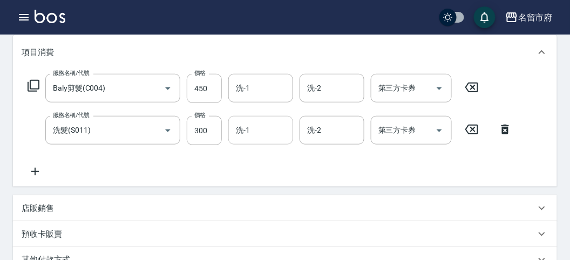
click at [267, 137] on input "洗-1" at bounding box center [260, 130] width 55 height 19
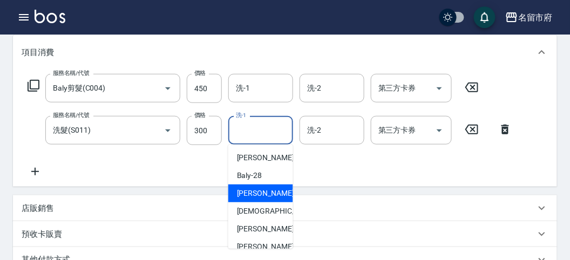
scroll to position [118, 0]
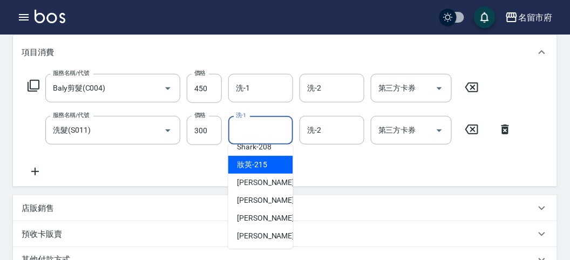
click at [255, 170] on div "妝英 -215" at bounding box center [260, 165] width 65 height 18
type input "妝英-215"
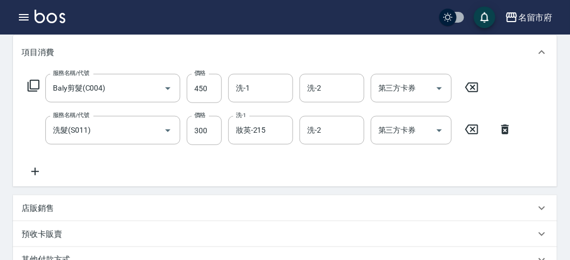
click at [33, 82] on icon at bounding box center [33, 85] width 13 height 13
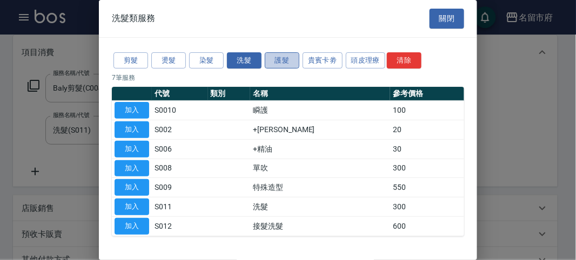
click at [282, 57] on button "護髮" at bounding box center [282, 60] width 35 height 17
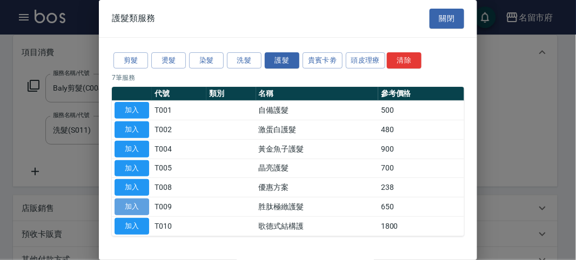
click at [136, 208] on button "加入" at bounding box center [132, 207] width 35 height 17
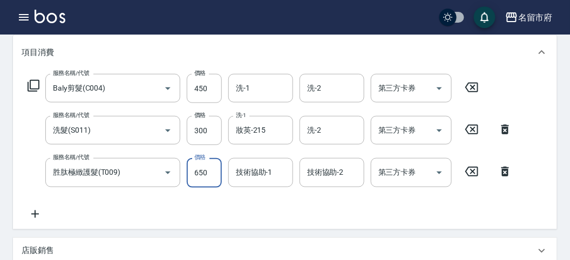
drag, startPoint x: 198, startPoint y: 174, endPoint x: 201, endPoint y: 186, distance: 12.3
click at [198, 174] on input "650" at bounding box center [204, 172] width 35 height 29
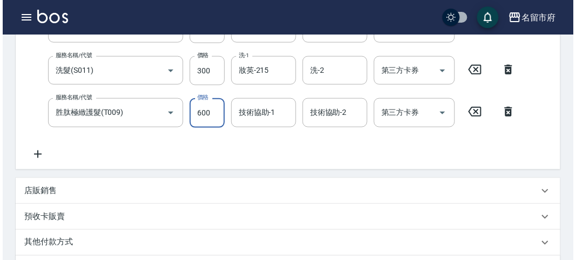
scroll to position [400, 0]
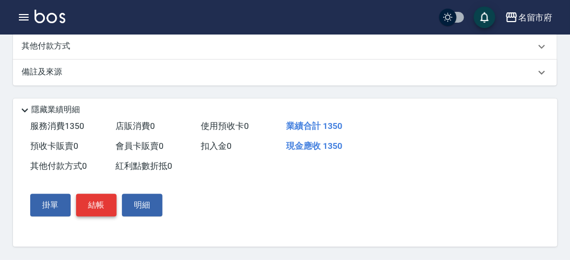
type input "600"
click at [100, 211] on button "結帳" at bounding box center [96, 205] width 41 height 23
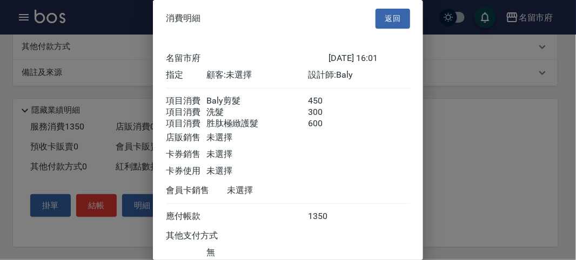
scroll to position [84, 0]
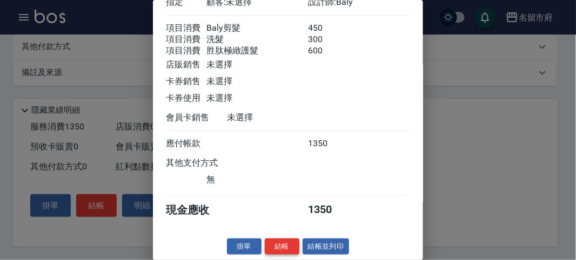
click at [276, 242] on button "結帳" at bounding box center [282, 247] width 35 height 17
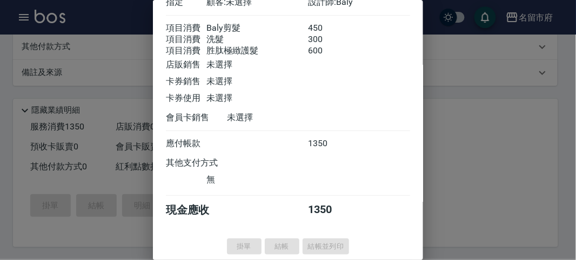
type input "[DATE] 16:24"
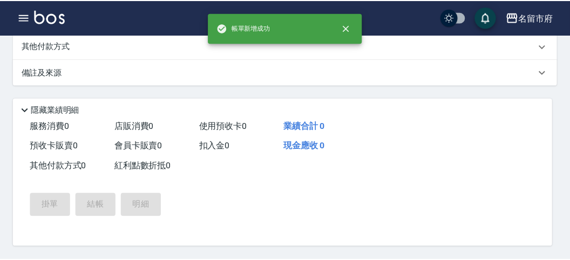
scroll to position [0, 0]
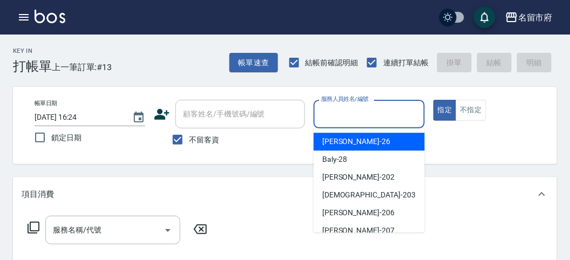
click at [357, 120] on input "服務人員姓名/編號" at bounding box center [369, 114] width 101 height 19
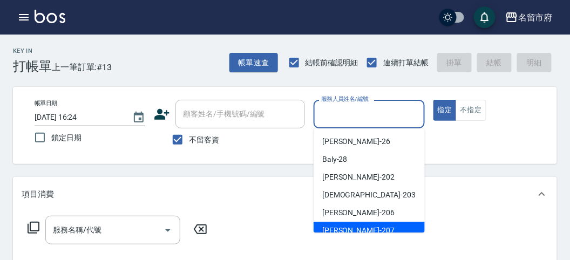
click at [355, 229] on div "[PERSON_NAME] -207" at bounding box center [369, 231] width 111 height 18
type input "[PERSON_NAME]-207"
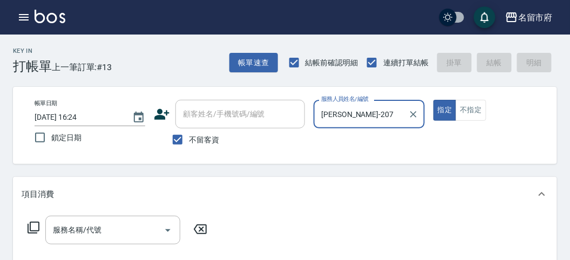
click at [30, 230] on icon at bounding box center [34, 228] width 12 height 12
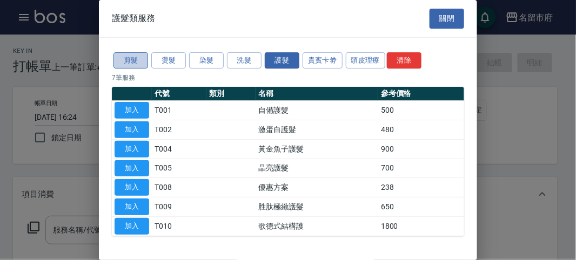
click at [134, 65] on button "剪髮" at bounding box center [130, 60] width 35 height 17
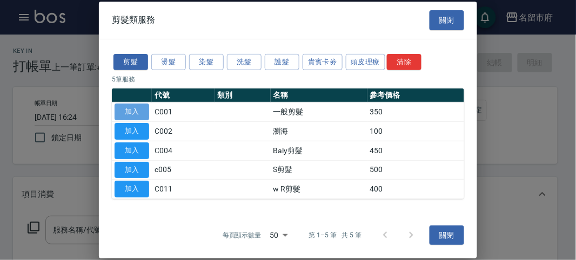
click at [139, 107] on button "加入" at bounding box center [132, 112] width 35 height 17
type input "一般剪髮(C001)"
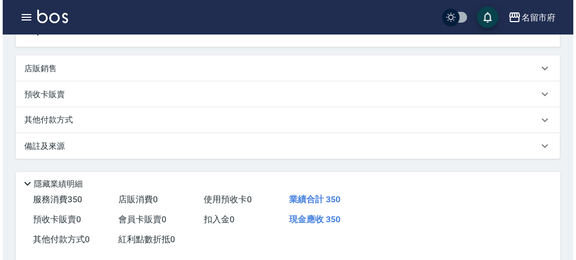
scroll to position [316, 0]
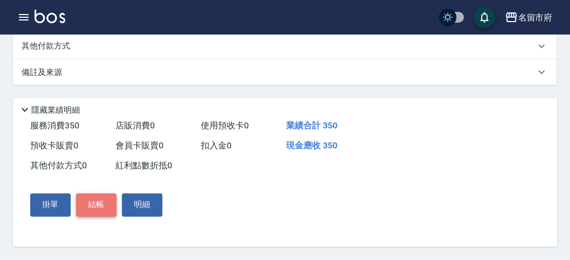
click at [85, 204] on button "結帳" at bounding box center [96, 205] width 41 height 23
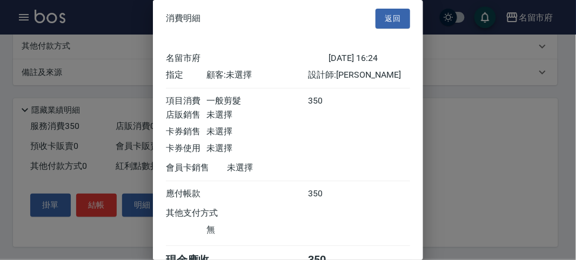
scroll to position [60, 0]
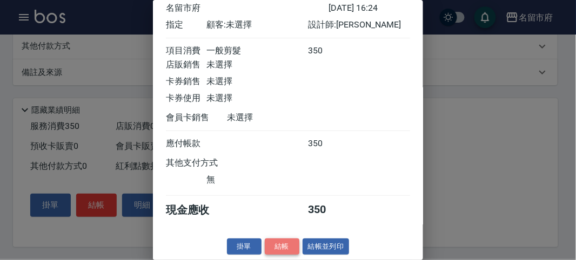
click at [286, 246] on button "結帳" at bounding box center [282, 247] width 35 height 17
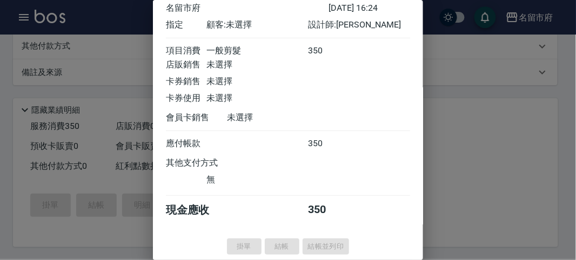
type input "[DATE] 16:28"
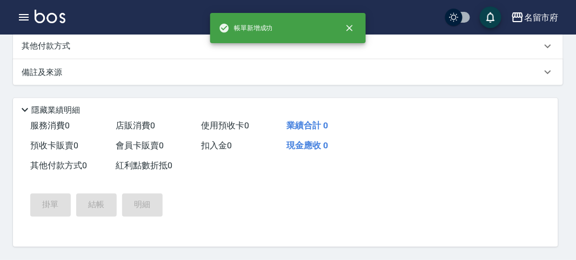
scroll to position [0, 0]
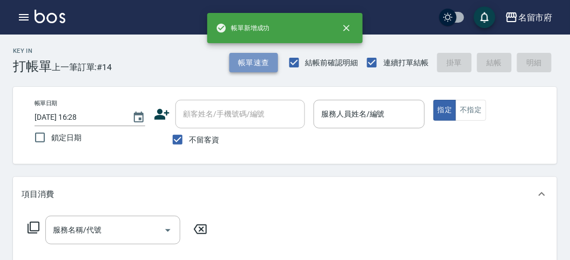
click at [246, 63] on button "帳單速查" at bounding box center [254, 63] width 49 height 20
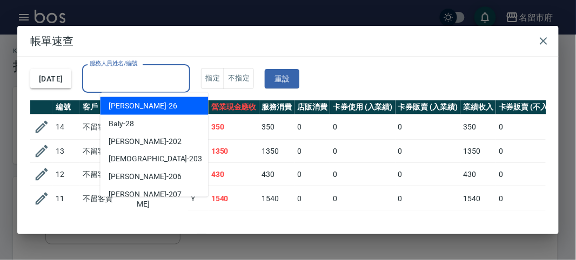
click at [185, 77] on input "服務人員姓名/編號" at bounding box center [136, 78] width 98 height 19
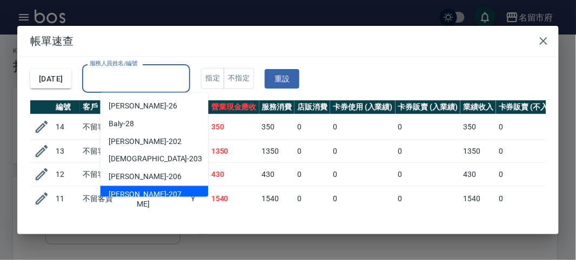
click at [175, 192] on div "[PERSON_NAME] -207" at bounding box center [154, 195] width 108 height 18
type input "[PERSON_NAME]-207"
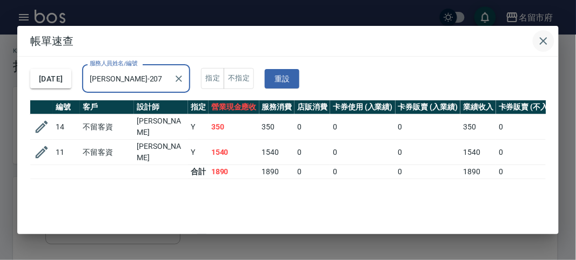
click at [541, 39] on icon "button" at bounding box center [543, 41] width 13 height 13
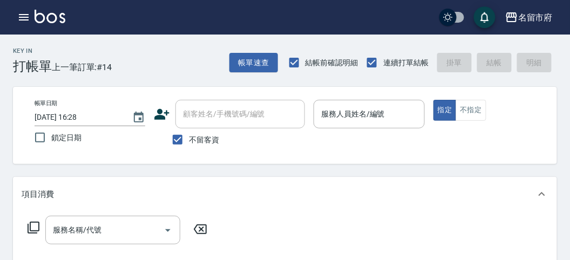
click at [359, 115] on input "服務人員姓名/編號" at bounding box center [369, 114] width 101 height 19
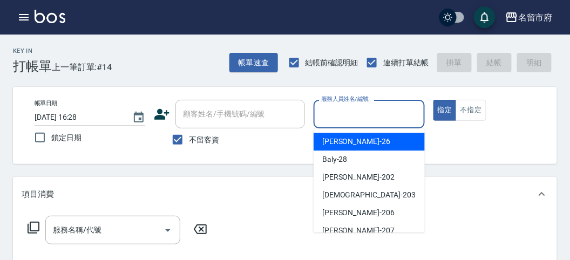
drag, startPoint x: 352, startPoint y: 149, endPoint x: 351, endPoint y: 158, distance: 8.7
click at [351, 158] on ul "[PERSON_NAME] -26 Baly -28 [PERSON_NAME] -202 聖德 -203 [PERSON_NAME] -206 [PERSO…" at bounding box center [369, 181] width 111 height 104
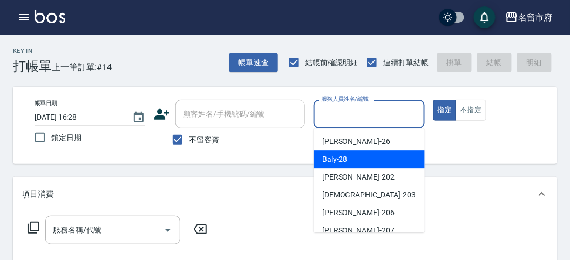
click at [351, 158] on div "Baly -28" at bounding box center [369, 160] width 111 height 18
type input "Baly-28"
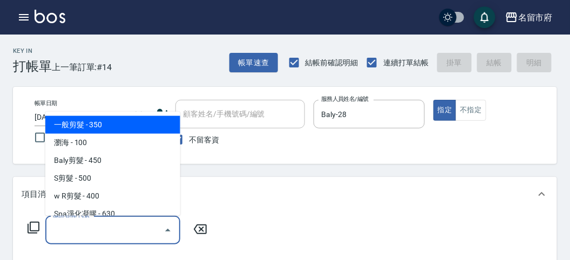
drag, startPoint x: 58, startPoint y: 226, endPoint x: 79, endPoint y: 177, distance: 53.5
click at [58, 227] on input "服務名稱/代號" at bounding box center [104, 230] width 109 height 19
drag, startPoint x: 105, startPoint y: 128, endPoint x: 81, endPoint y: 171, distance: 49.6
click at [106, 128] on span "一般剪髮 - 350" at bounding box center [112, 125] width 135 height 18
type input "一般剪髮(C001)"
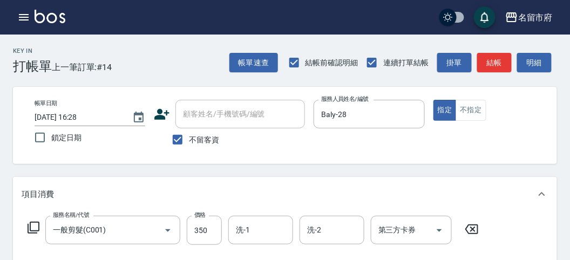
click at [35, 223] on icon at bounding box center [34, 228] width 12 height 12
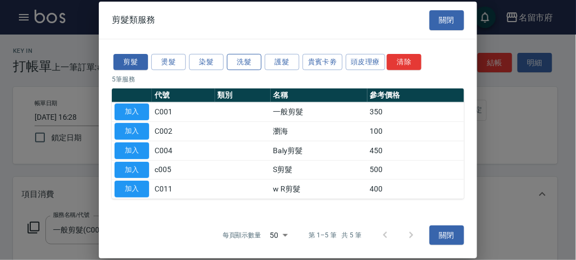
click at [244, 59] on button "洗髮" at bounding box center [244, 61] width 35 height 17
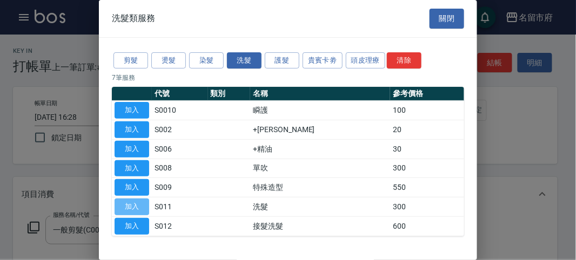
drag, startPoint x: 122, startPoint y: 201, endPoint x: 221, endPoint y: 226, distance: 102.8
click at [122, 202] on button "加入" at bounding box center [132, 207] width 35 height 17
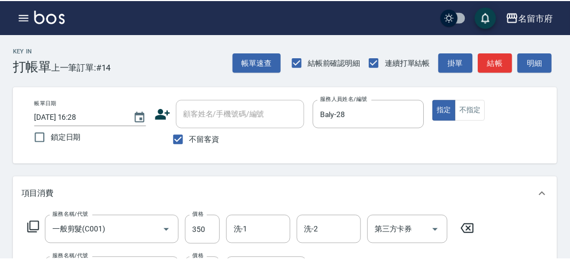
scroll to position [142, 0]
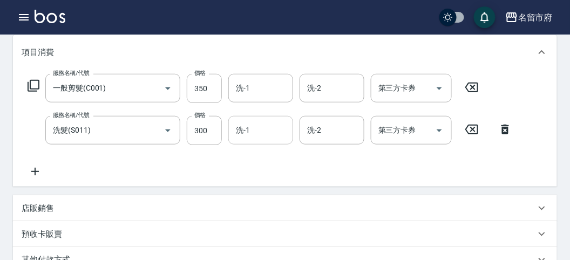
click at [261, 137] on input "洗-1" at bounding box center [260, 130] width 55 height 19
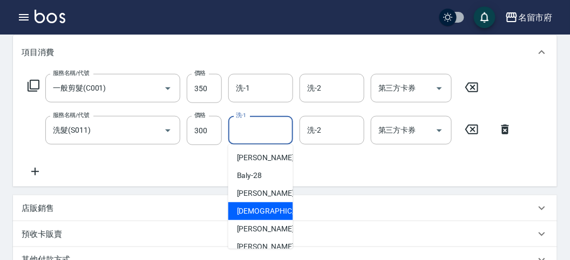
scroll to position [118, 0]
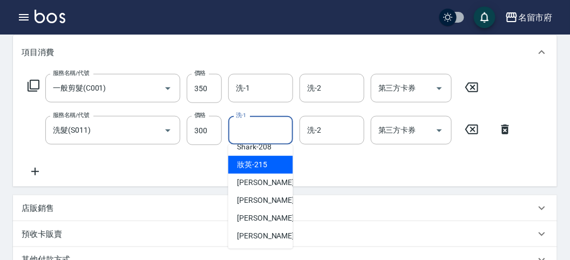
click at [255, 165] on span "妝英 -215" at bounding box center [252, 164] width 30 height 11
type input "妝英-215"
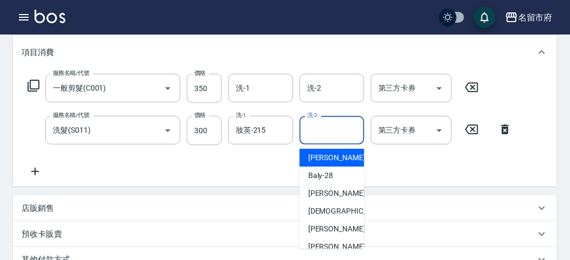
click at [317, 137] on input "洗-2" at bounding box center [332, 130] width 55 height 19
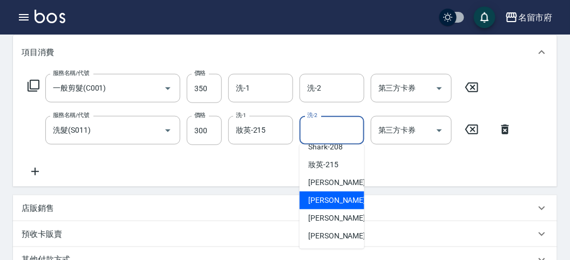
click at [339, 200] on span "Min Min -218" at bounding box center [344, 200] width 72 height 11
type input "Min Min-218"
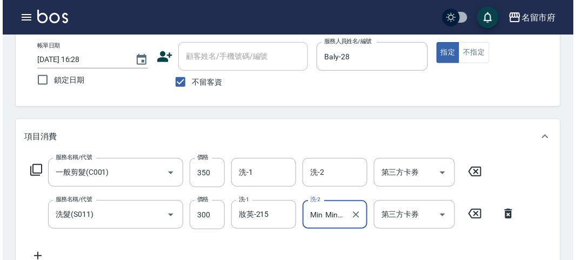
scroll to position [358, 0]
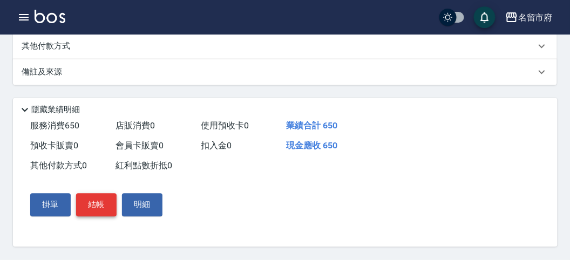
click at [96, 209] on button "結帳" at bounding box center [96, 205] width 41 height 23
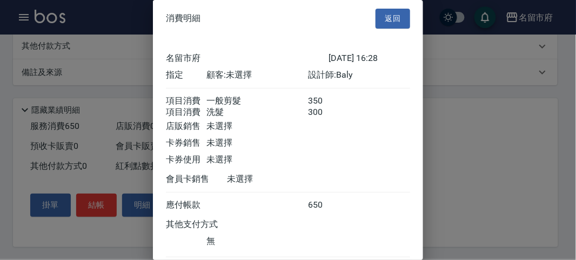
scroll to position [72, 0]
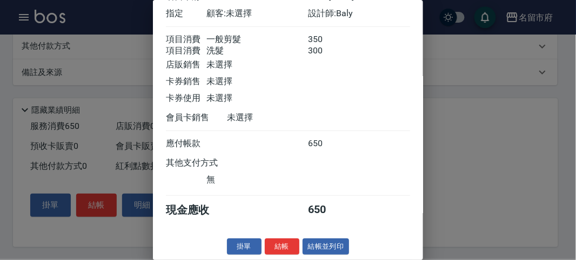
drag, startPoint x: 272, startPoint y: 250, endPoint x: 281, endPoint y: 235, distance: 16.8
click at [273, 241] on button "結帳" at bounding box center [282, 247] width 35 height 17
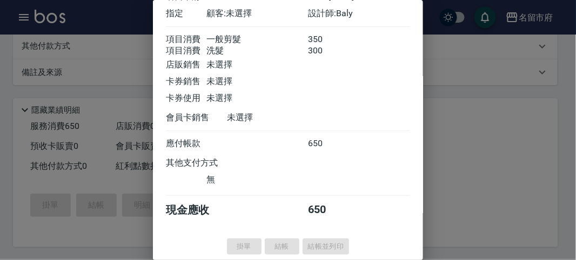
type input "[DATE] 16:32"
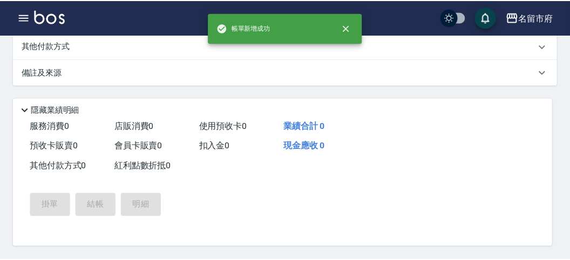
scroll to position [0, 0]
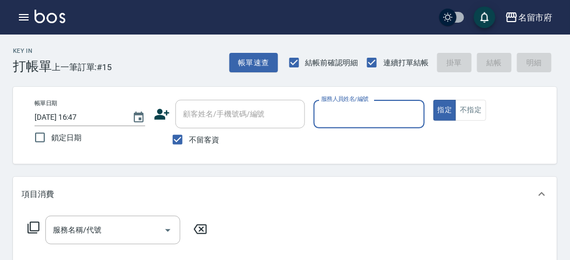
click at [367, 110] on input "服務人員姓名/編號" at bounding box center [369, 114] width 101 height 19
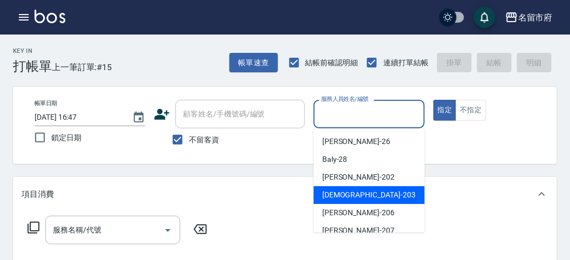
scroll to position [118, 0]
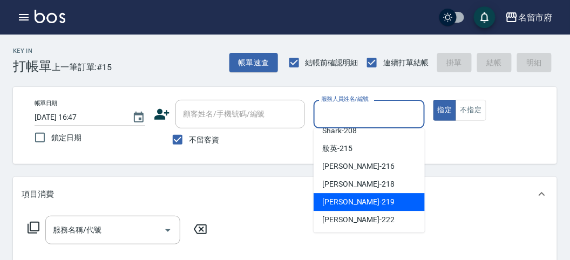
click at [336, 198] on span "[PERSON_NAME] -219" at bounding box center [358, 202] width 72 height 11
type input "[PERSON_NAME]-219"
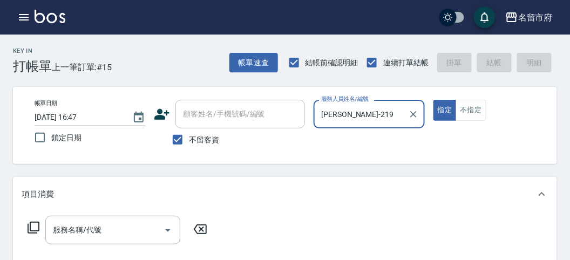
click at [35, 229] on icon at bounding box center [33, 227] width 13 height 13
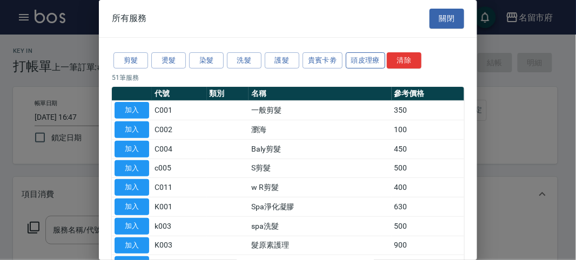
click at [375, 65] on button "頭皮理療" at bounding box center [366, 60] width 40 height 17
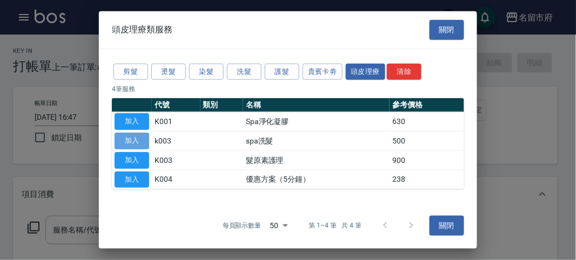
click at [140, 140] on button "加入" at bounding box center [132, 141] width 35 height 17
type input "spa洗髮(k003)"
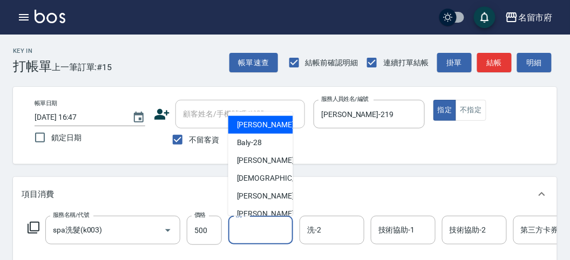
click at [265, 221] on input "洗-1" at bounding box center [260, 230] width 55 height 19
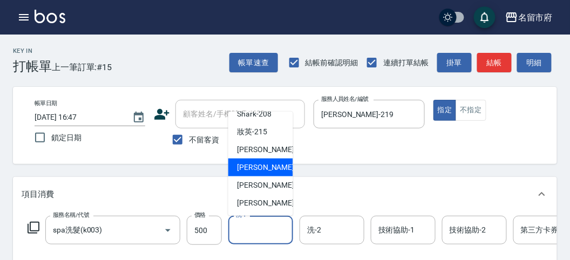
click at [248, 169] on span "Min Min -218" at bounding box center [273, 167] width 72 height 11
type input "Min Min-218"
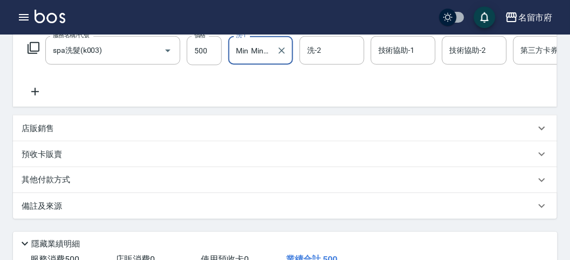
scroll to position [0, 0]
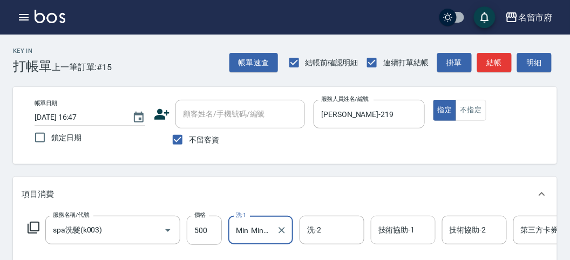
click at [387, 237] on input "技術協助-1" at bounding box center [403, 230] width 55 height 19
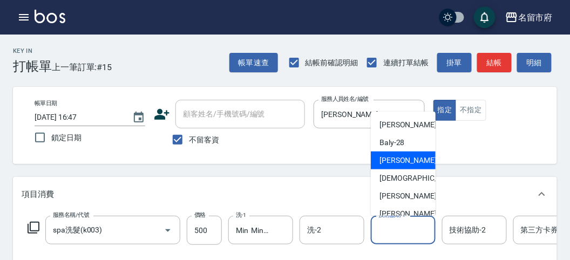
scroll to position [118, 0]
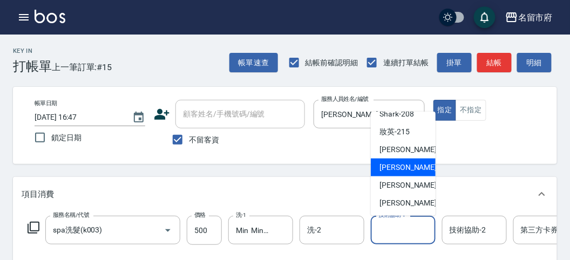
click at [396, 165] on span "Min Min -218" at bounding box center [416, 167] width 72 height 11
type input "Min Min-218"
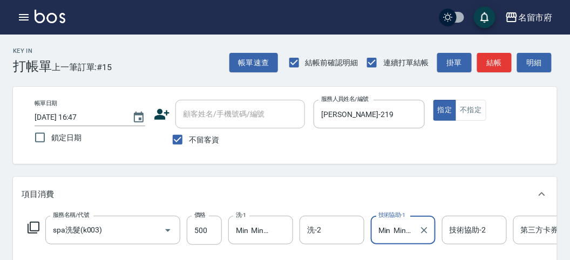
scroll to position [60, 0]
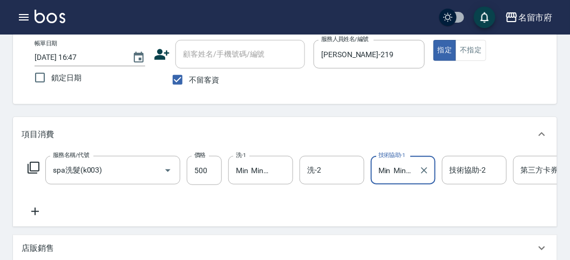
click at [37, 169] on icon at bounding box center [33, 167] width 13 height 13
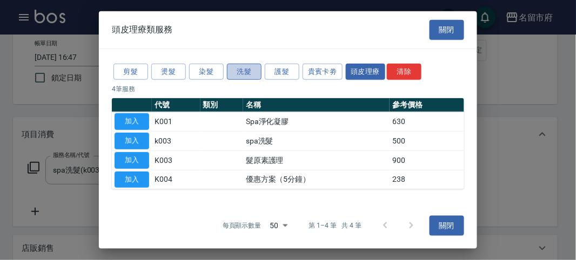
click at [230, 74] on button "洗髮" at bounding box center [244, 71] width 35 height 17
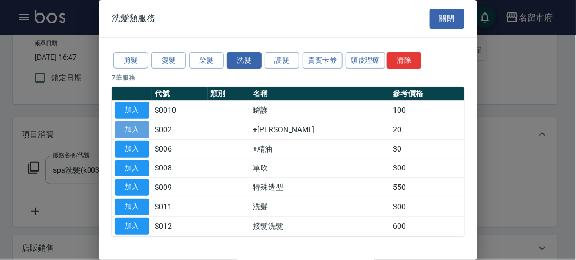
click at [139, 123] on button "加入" at bounding box center [132, 130] width 35 height 17
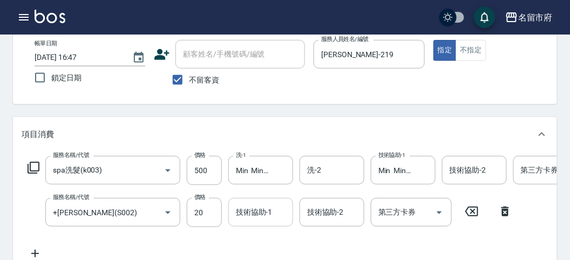
click at [244, 222] on div "技術協助-1" at bounding box center [260, 212] width 65 height 29
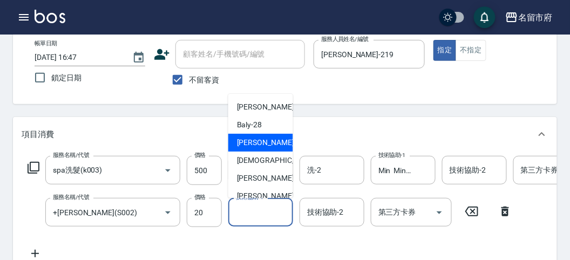
scroll to position [118, 0]
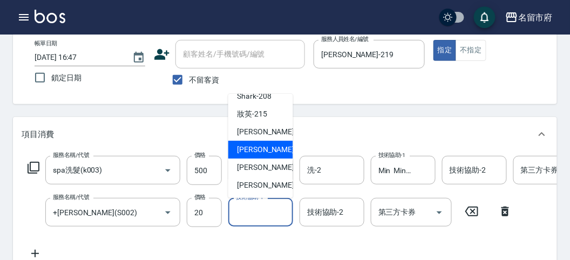
click at [268, 151] on span "Min Min -218" at bounding box center [273, 149] width 72 height 11
type input "Min Min-218"
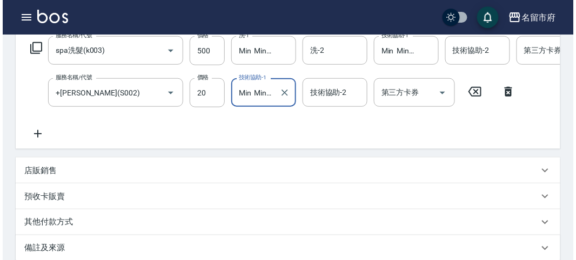
scroll to position [368, 0]
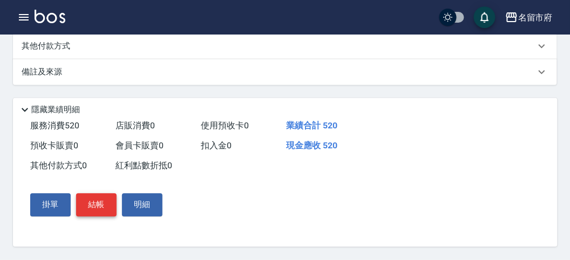
click at [95, 204] on button "結帳" at bounding box center [96, 205] width 41 height 23
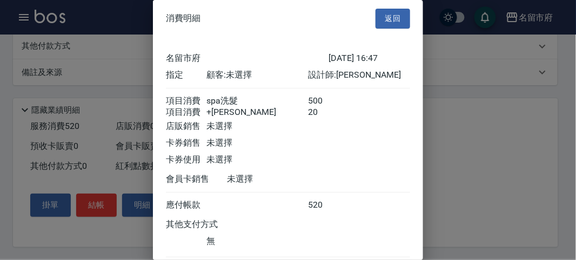
scroll to position [72, 0]
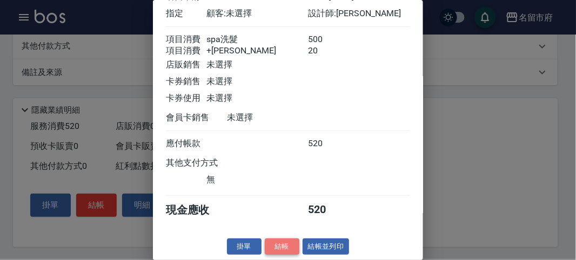
click at [268, 246] on button "結帳" at bounding box center [282, 247] width 35 height 17
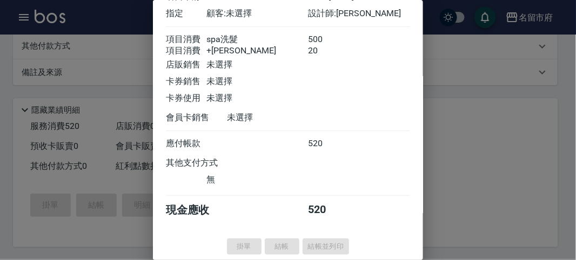
type input "2025/10/11 16:48"
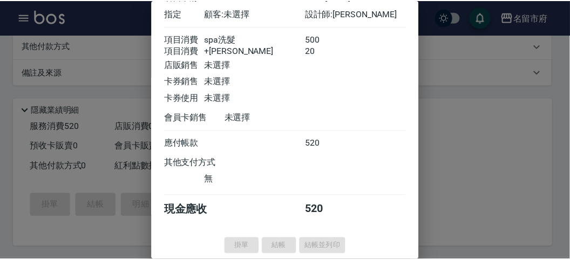
scroll to position [0, 0]
